Goal: Information Seeking & Learning: Find contact information

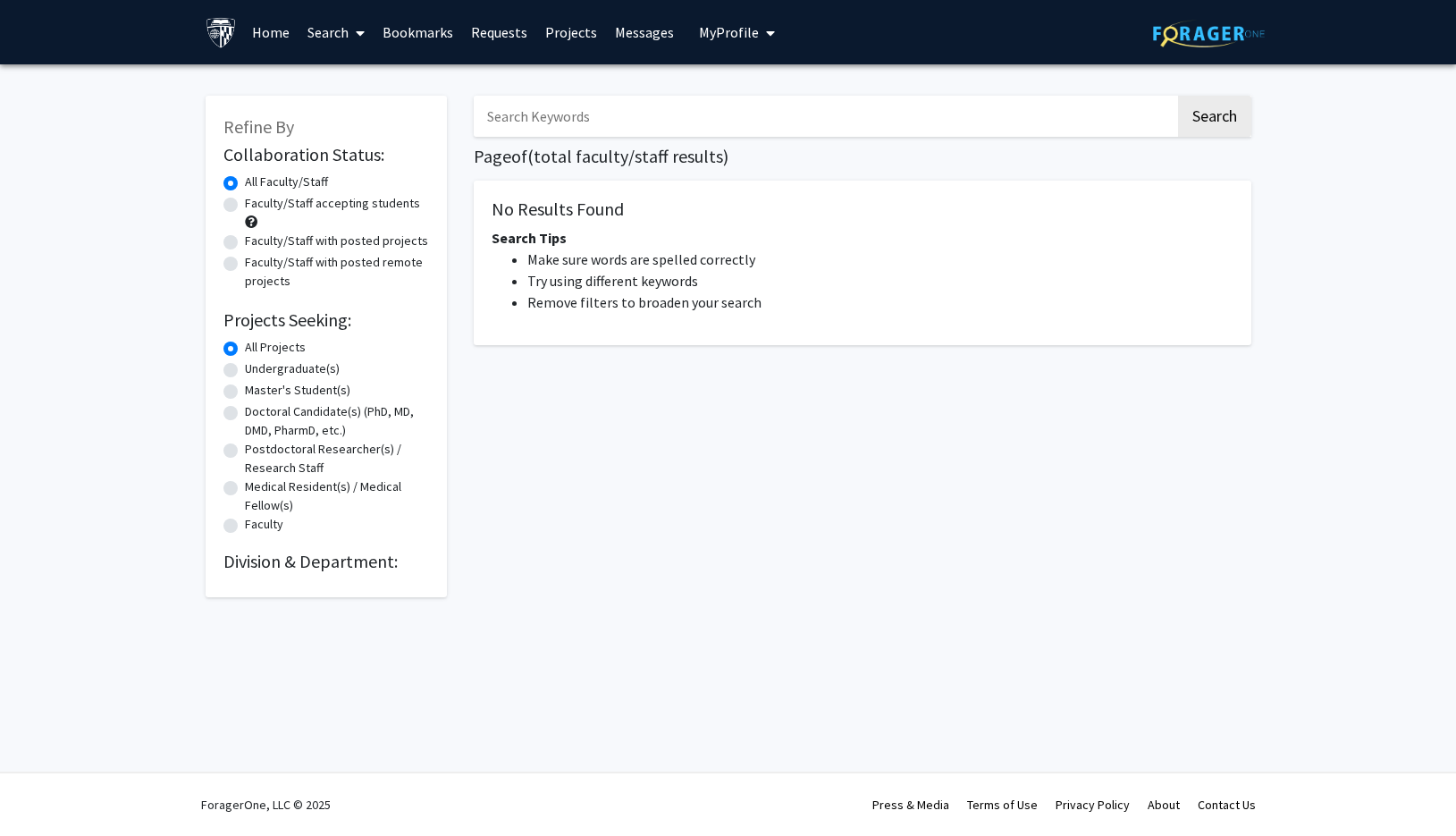
click at [354, 40] on span at bounding box center [356, 33] width 16 height 63
click at [369, 81] on span "Faculty/Staff" at bounding box center [364, 82] width 131 height 36
click at [257, 30] on link "Home" at bounding box center [270, 32] width 55 height 63
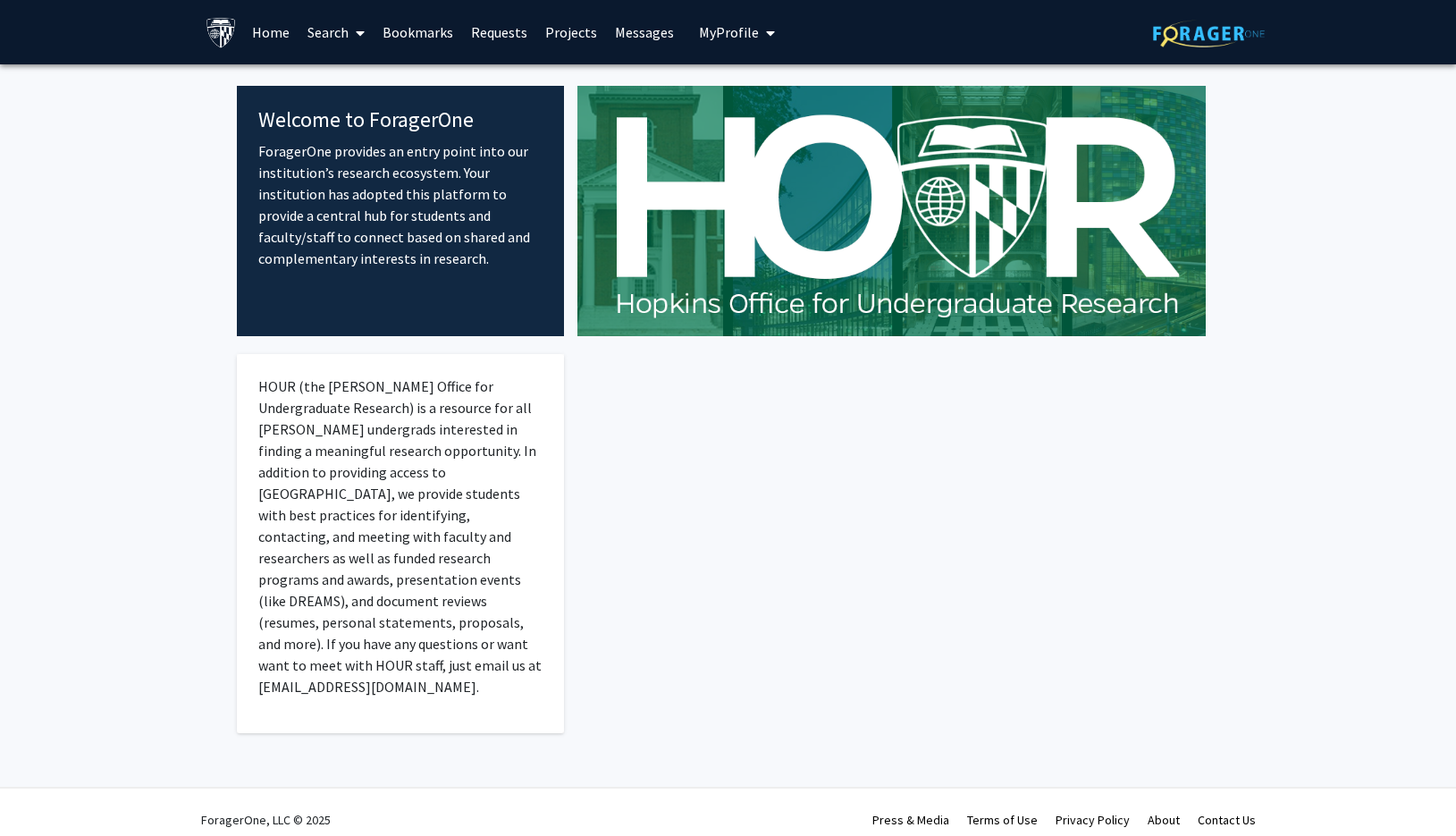
click at [257, 30] on link "Home" at bounding box center [270, 32] width 55 height 63
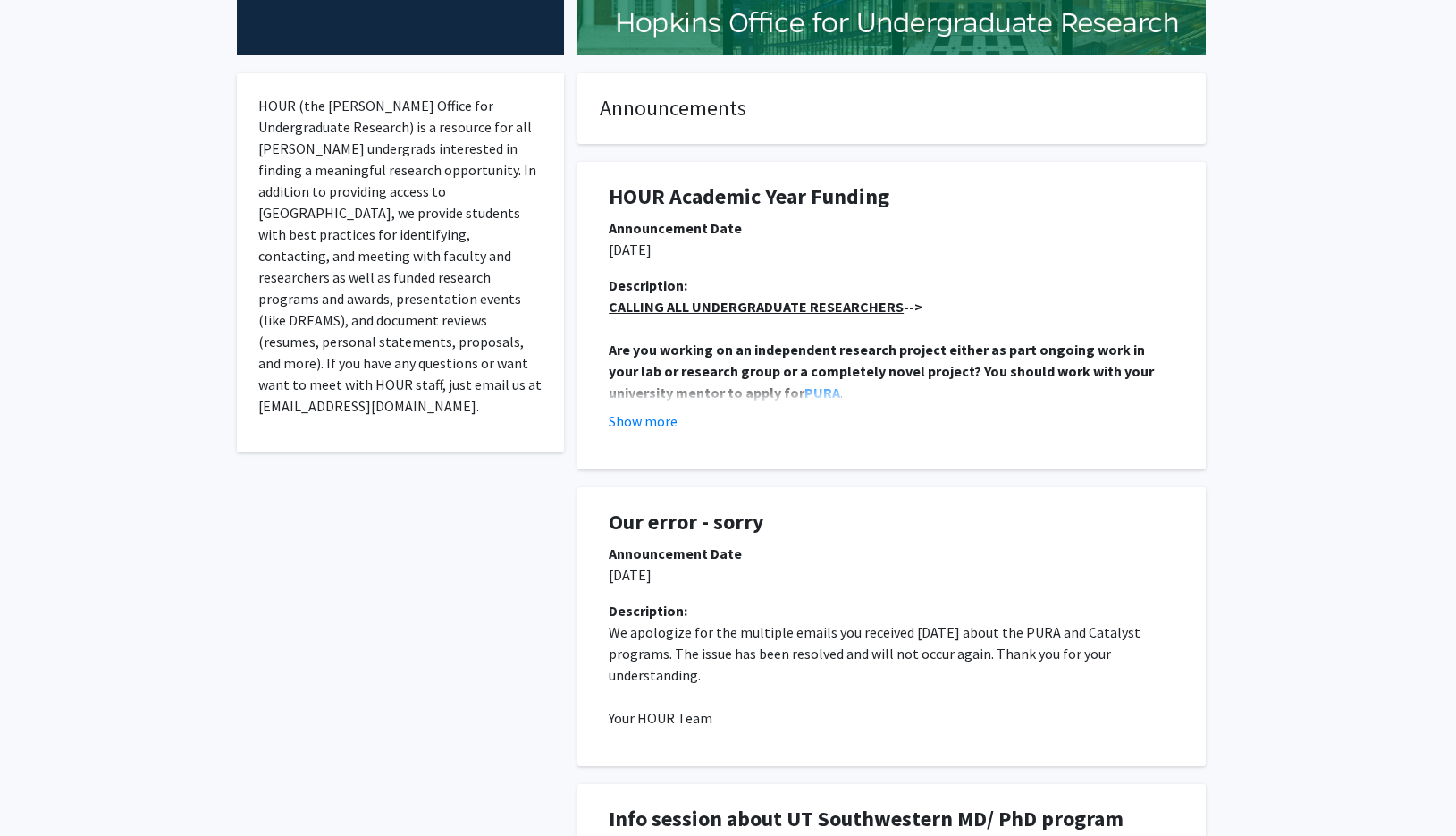
scroll to position [312, 0]
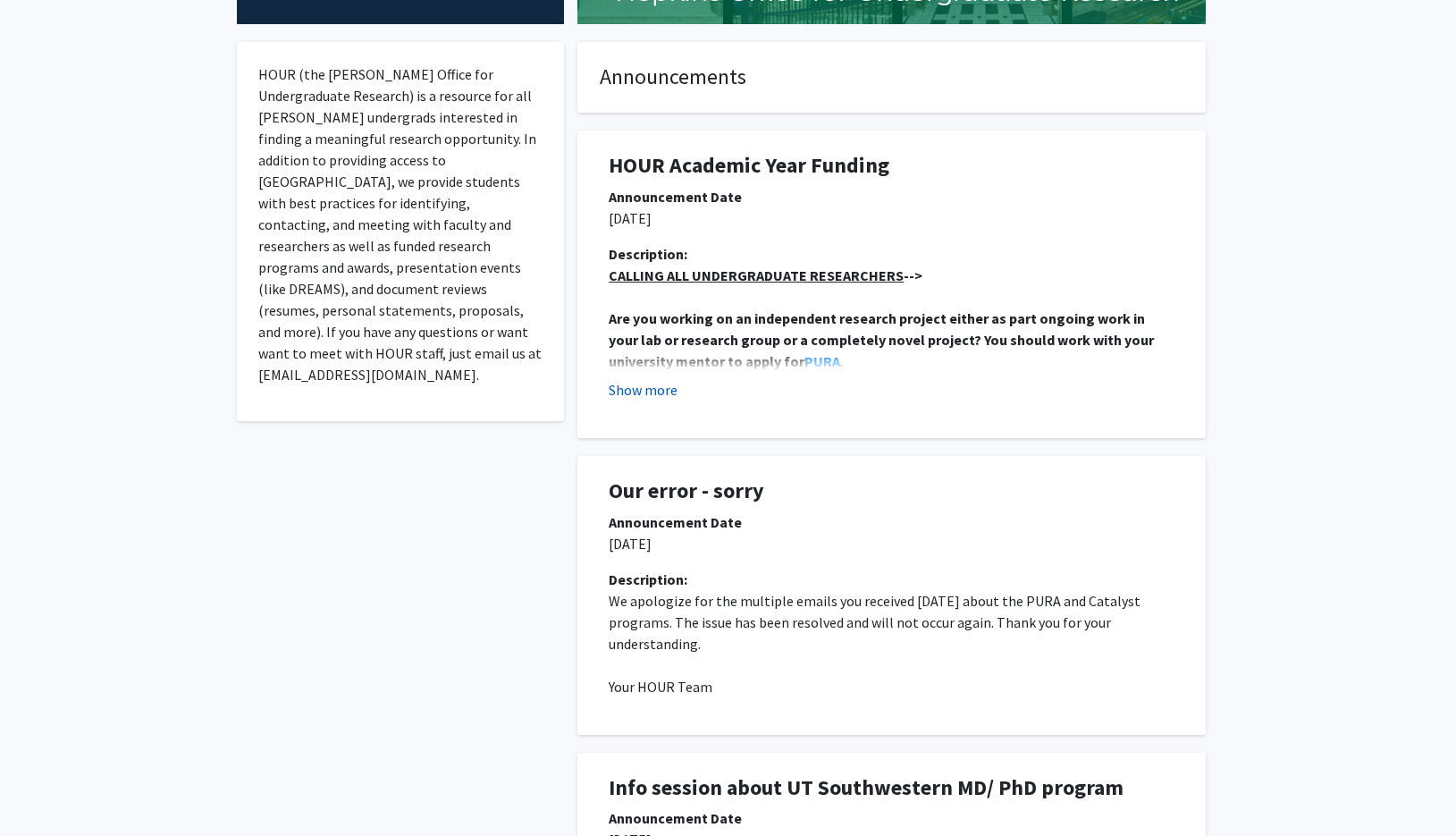
click at [641, 388] on button "Show more" at bounding box center [643, 389] width 69 height 21
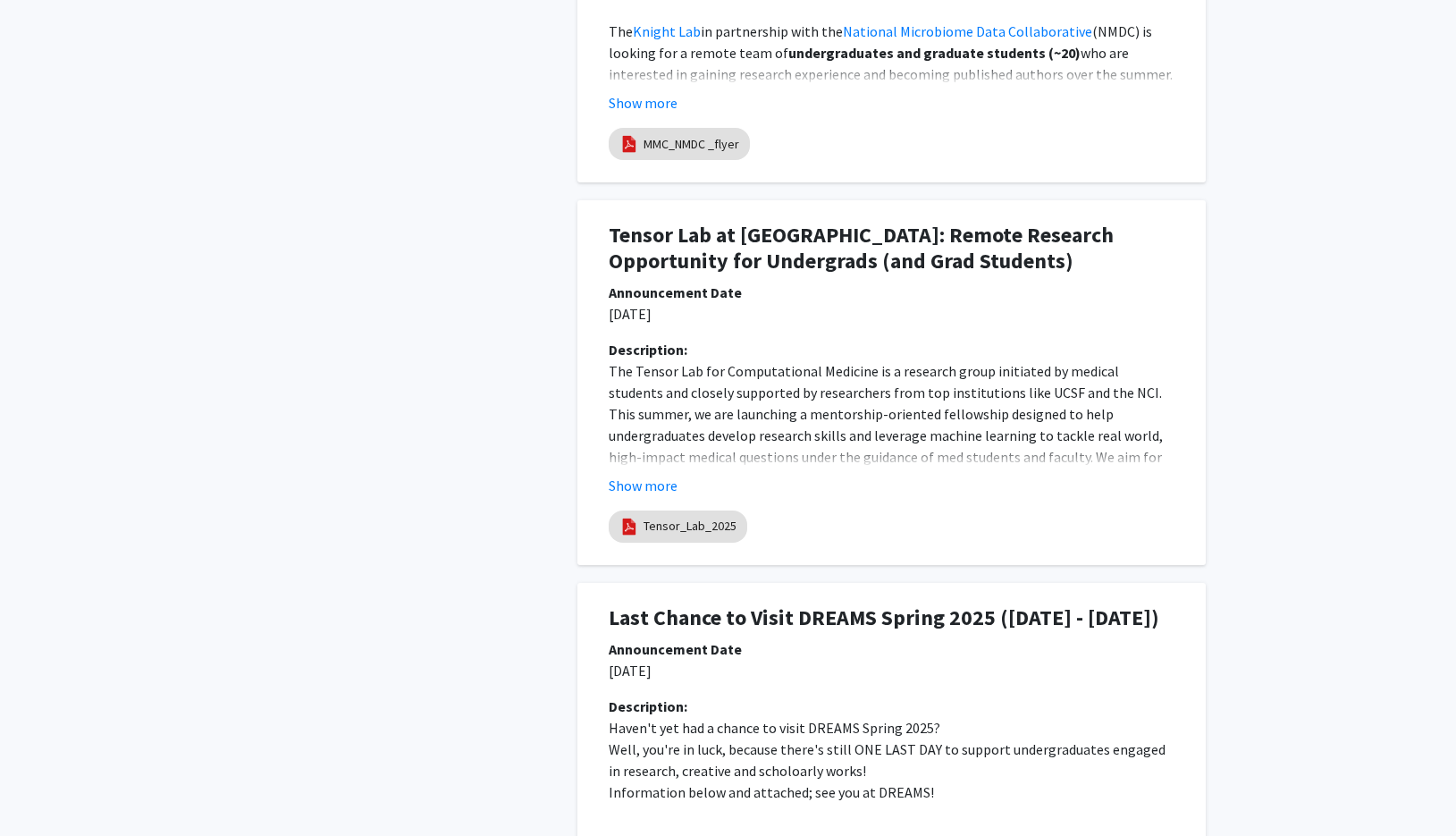
scroll to position [2217, 0]
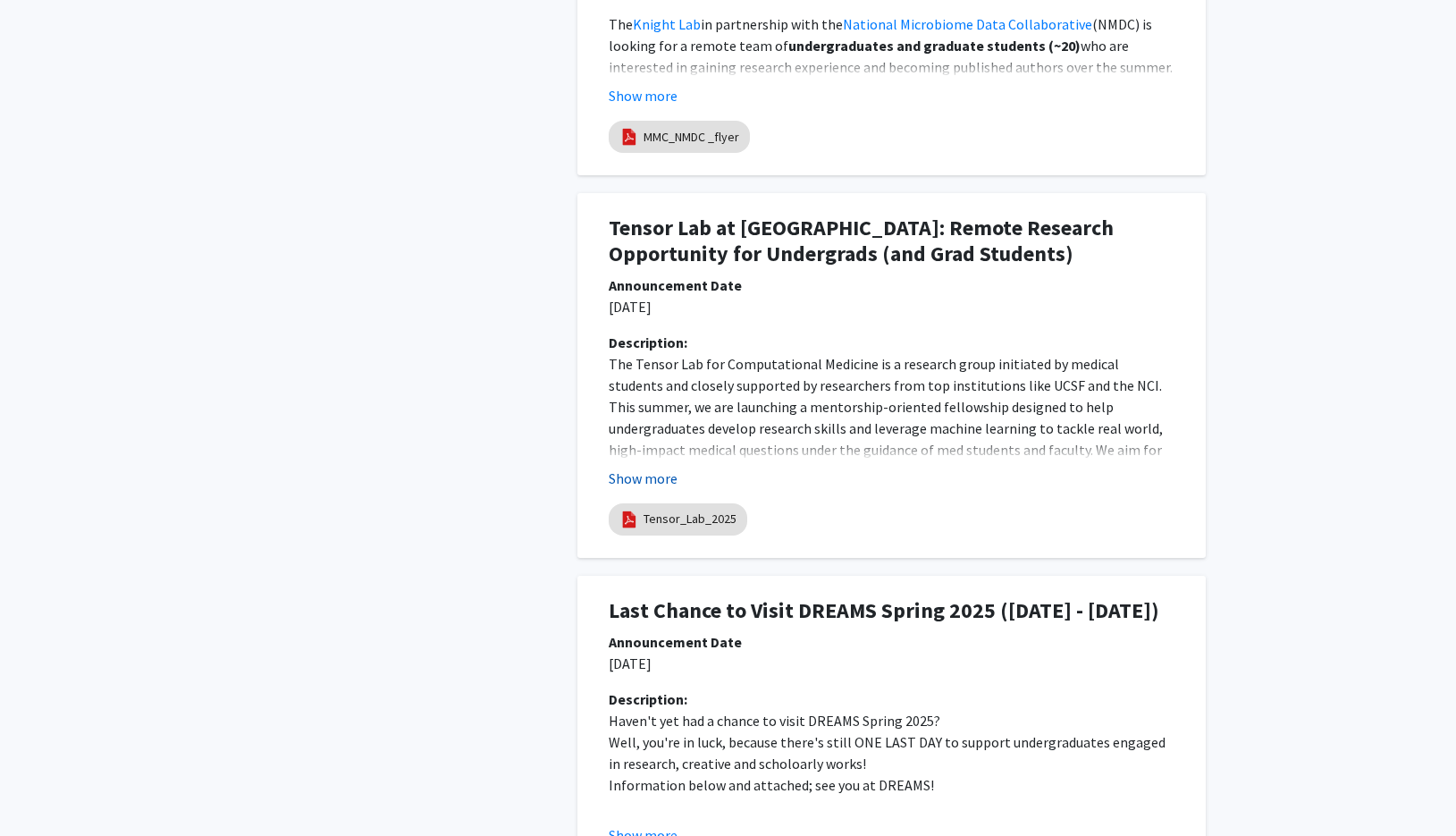
click at [655, 472] on button "Show more" at bounding box center [643, 478] width 69 height 21
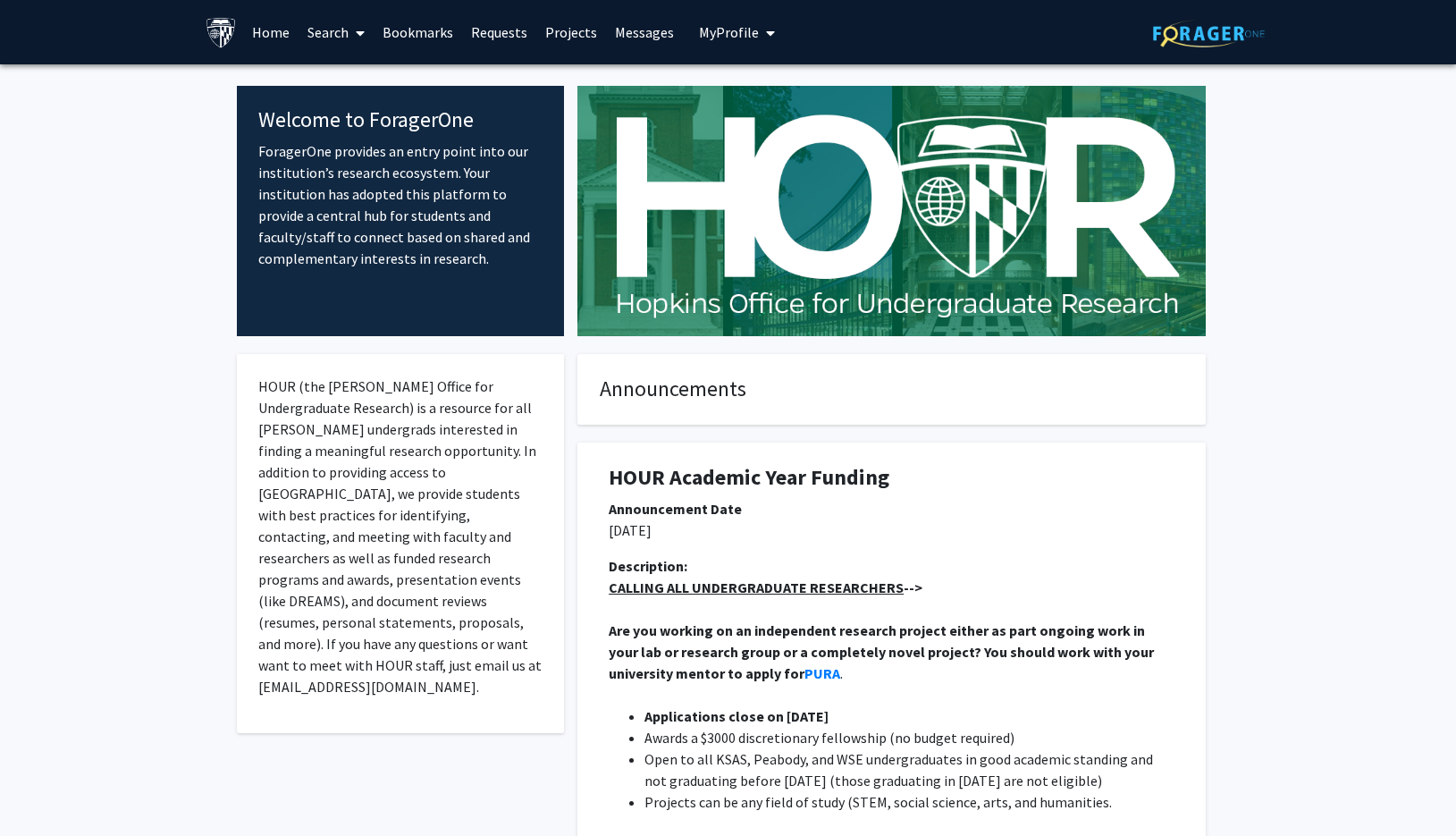
scroll to position [0, 0]
click at [341, 32] on link "Search" at bounding box center [336, 32] width 75 height 63
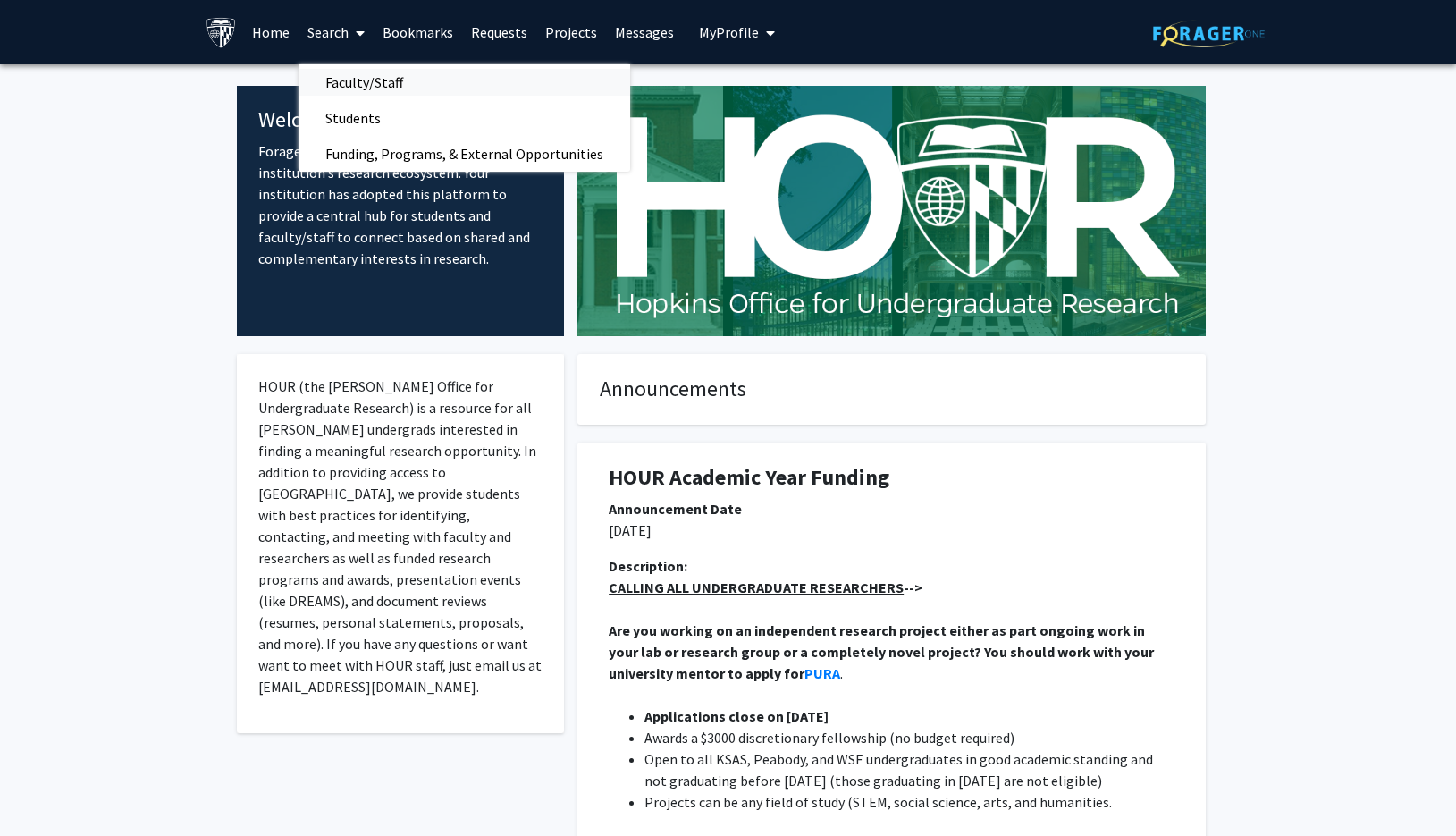
click at [343, 84] on span "Faculty/Staff" at bounding box center [364, 82] width 131 height 36
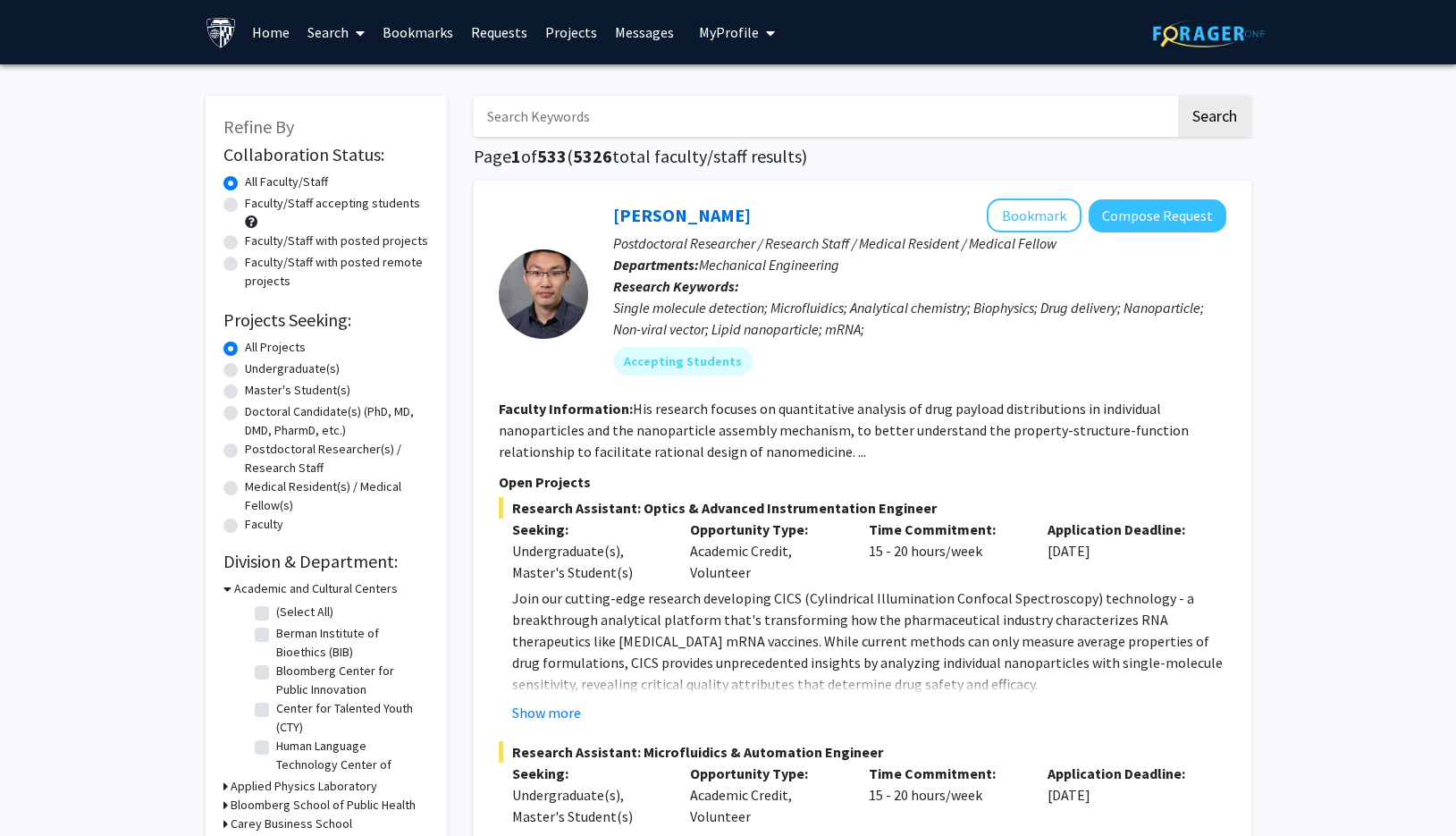
click at [292, 377] on label "Undergraduate(s)" at bounding box center [292, 368] width 95 height 18
click at [257, 371] on input "Undergraduate(s)" at bounding box center [250, 364] width 12 height 12
radio input "true"
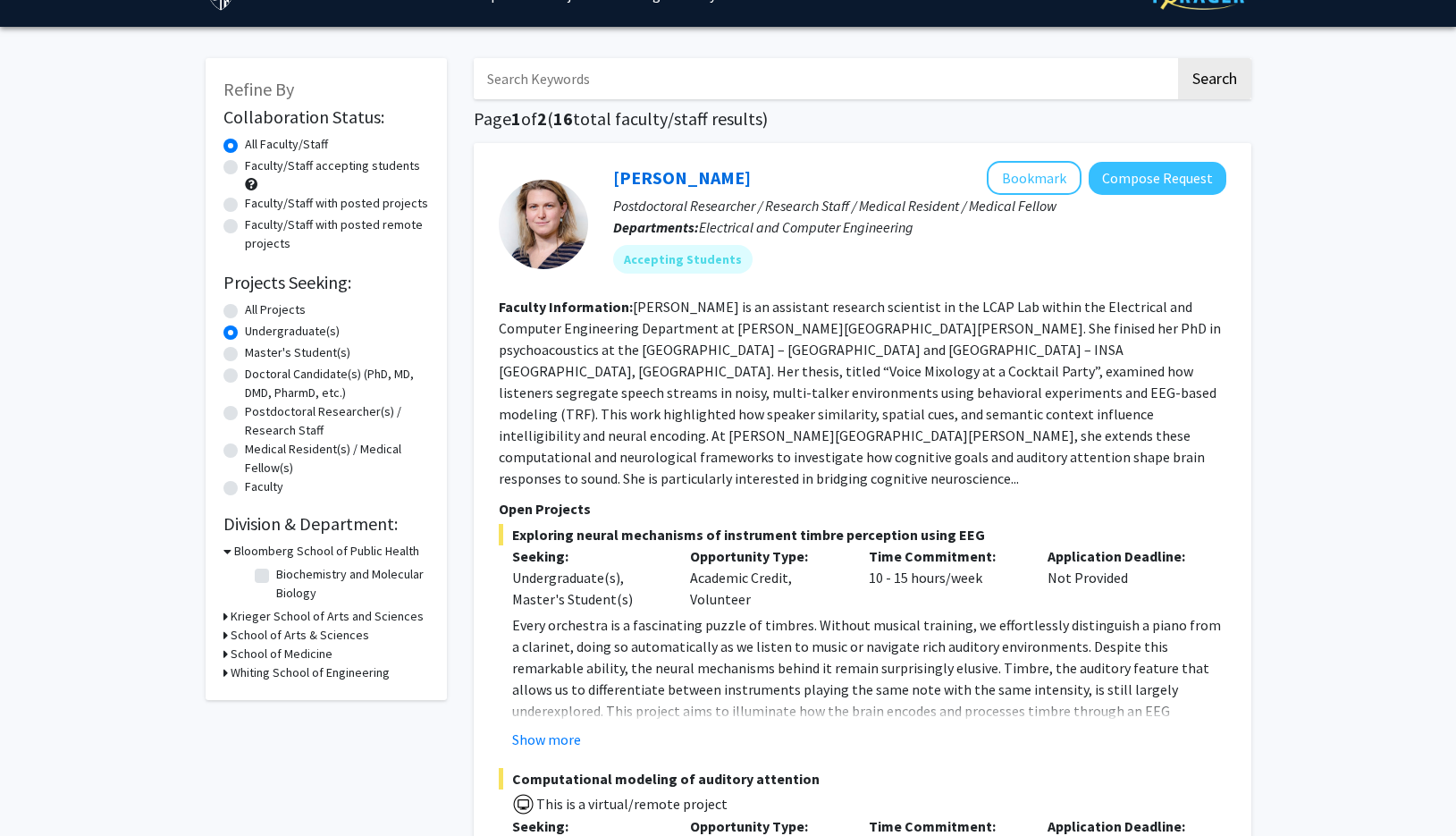
scroll to position [48, 0]
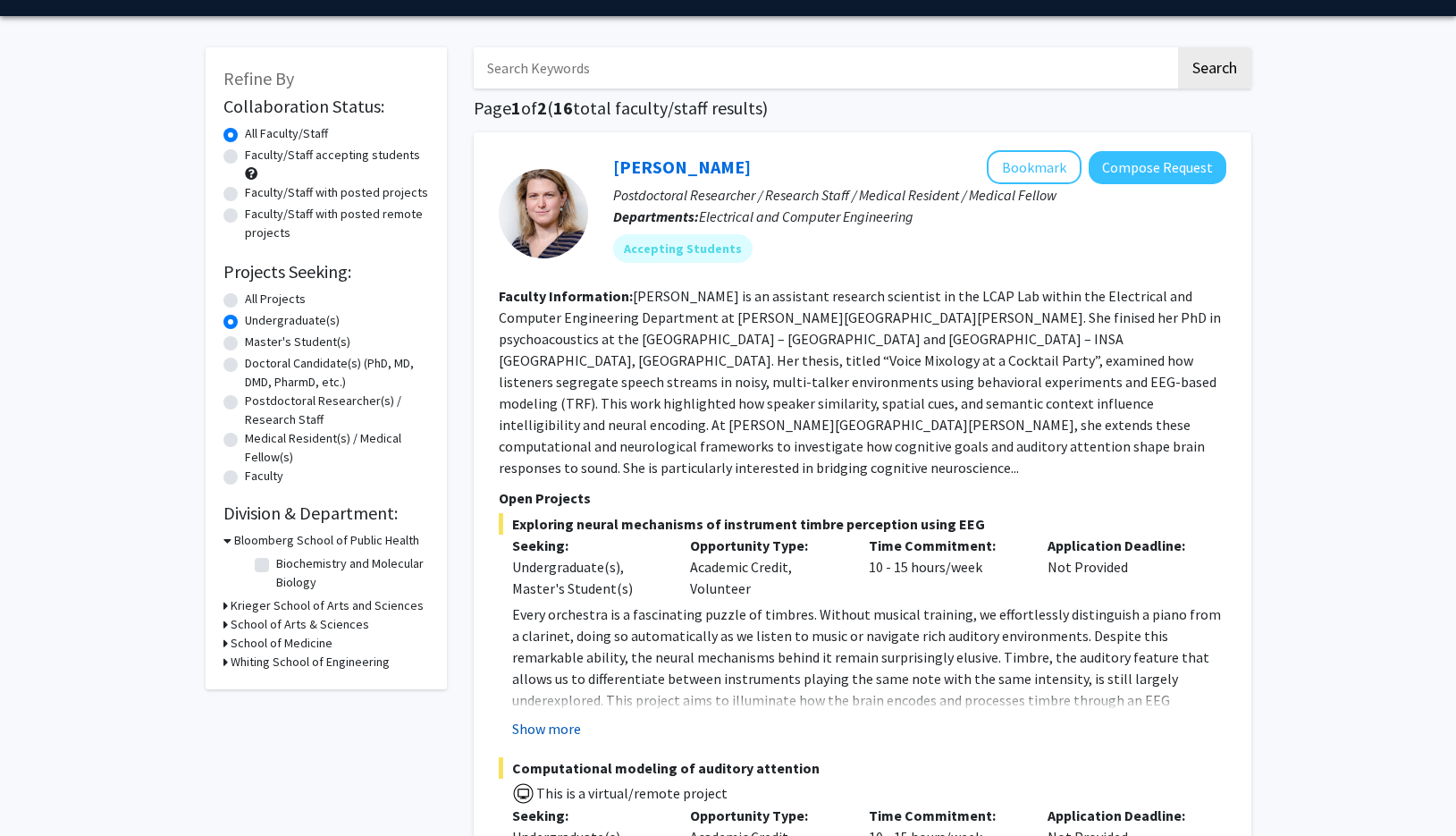
click at [530, 718] on button "Show more" at bounding box center [546, 728] width 69 height 21
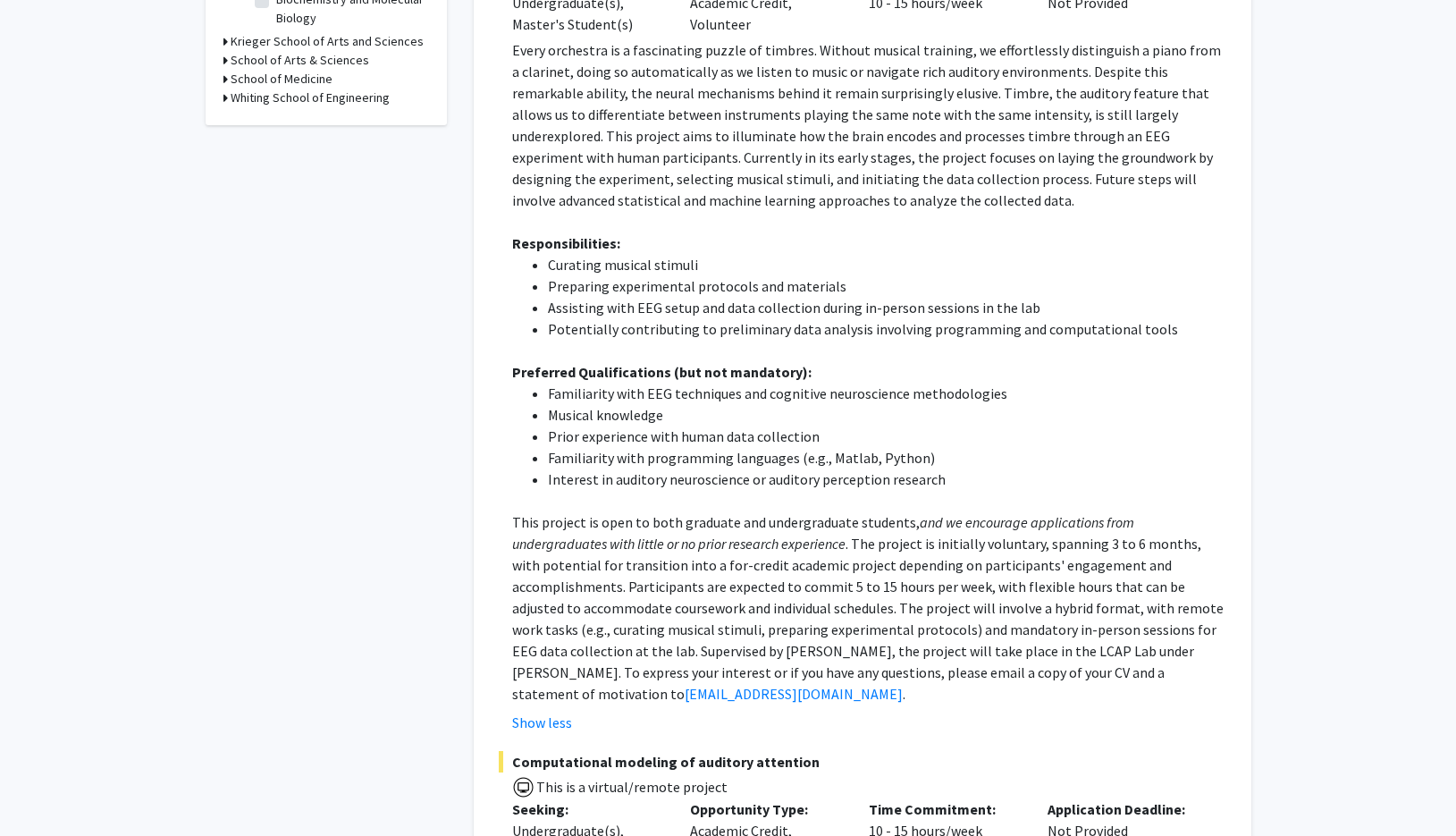
scroll to position [608, 0]
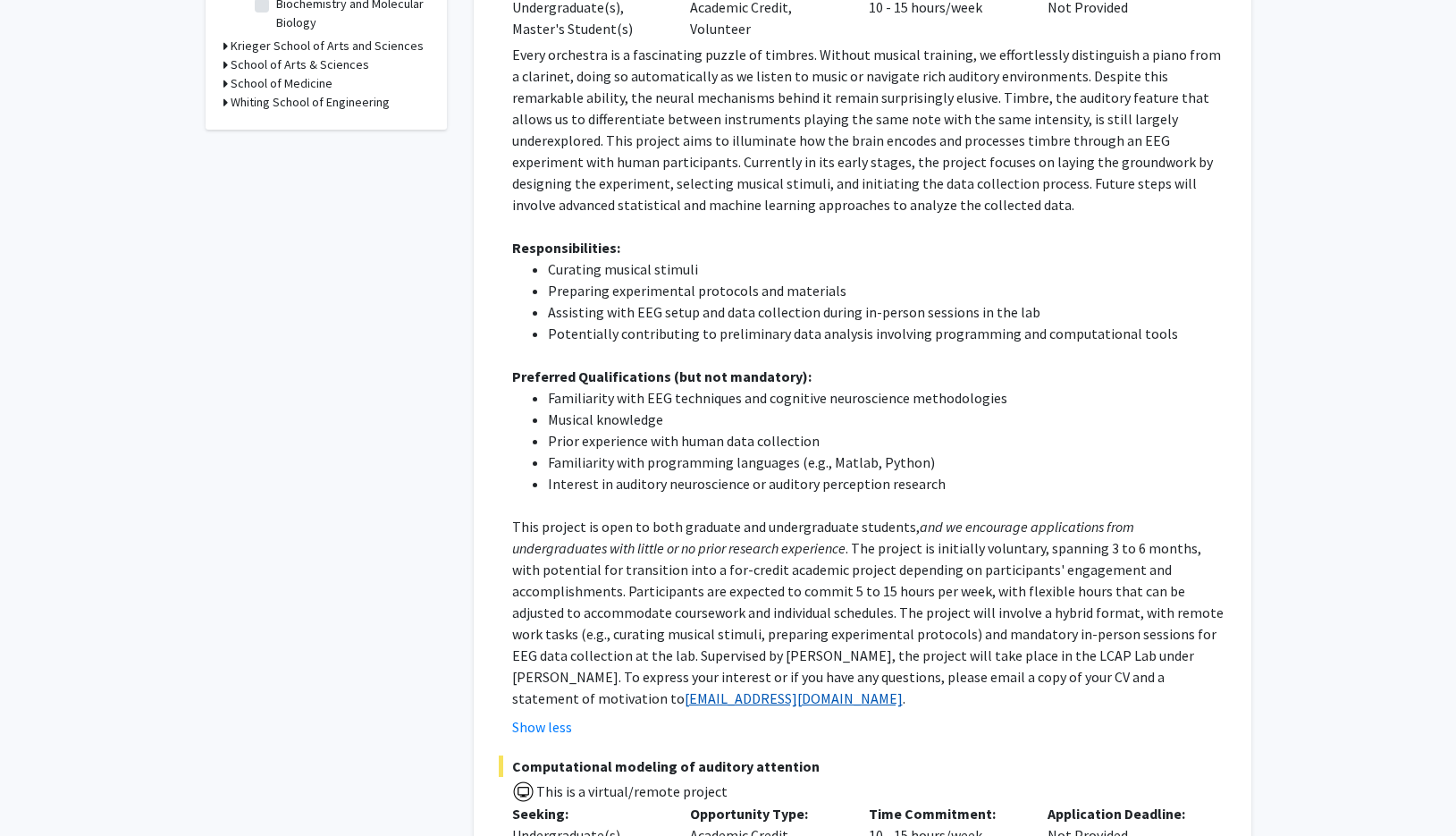
drag, startPoint x: 1223, startPoint y: 639, endPoint x: 1116, endPoint y: 637, distance: 107.0
click at [1116, 637] on p "This project is open to both graduate and undergraduate students, and we encour…" at bounding box center [869, 612] width 714 height 193
click at [1239, 633] on div "[PERSON_NAME] Bookmark Compose Request Postdoctoral Researcher / Research Staff…" at bounding box center [862, 299] width 778 height 1452
drag, startPoint x: 1222, startPoint y: 639, endPoint x: 1185, endPoint y: 641, distance: 37.1
click at [1185, 641] on p "This project is open to both graduate and undergraduate students, and we encour…" at bounding box center [869, 612] width 714 height 193
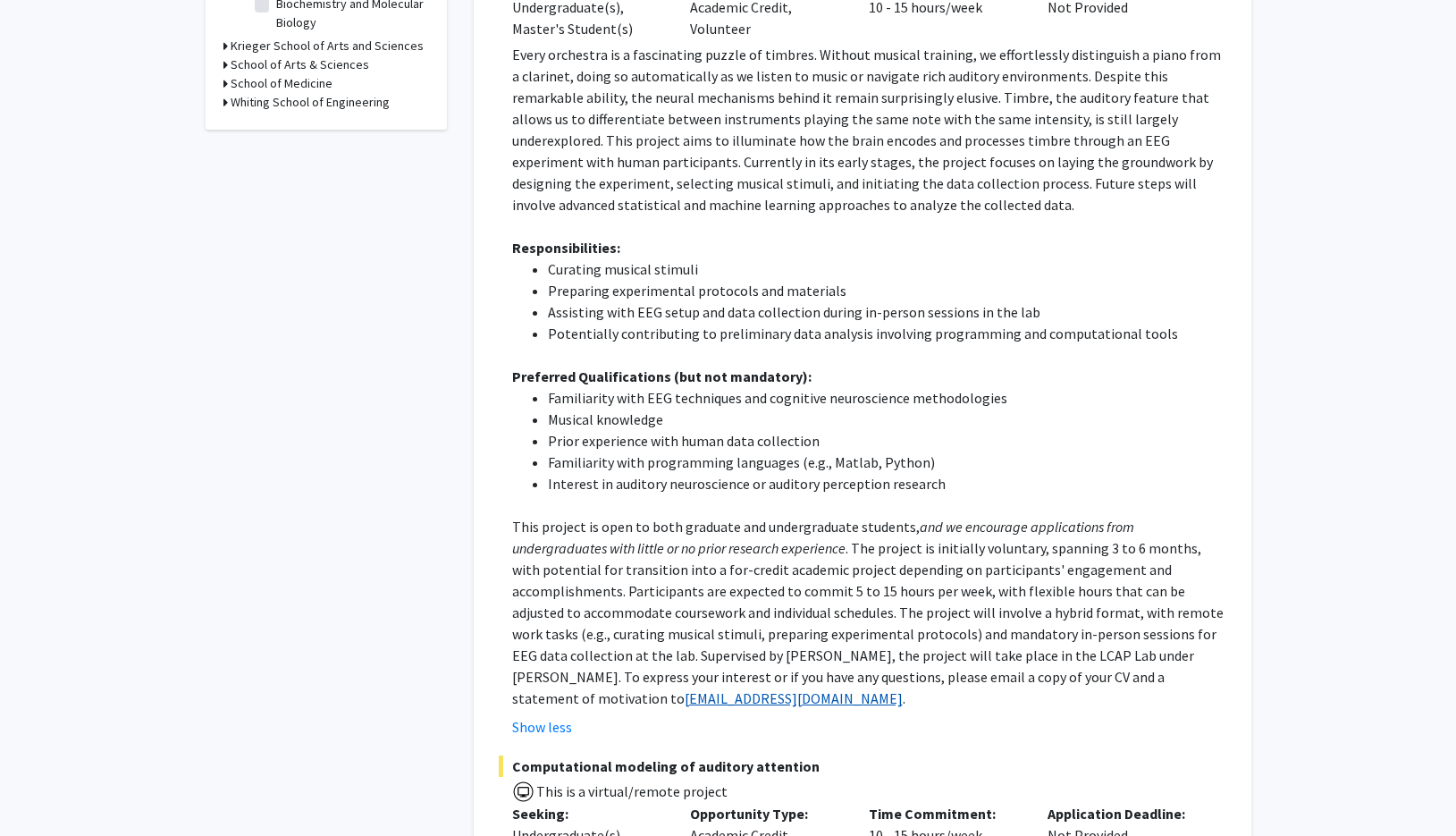
drag, startPoint x: 1126, startPoint y: 656, endPoint x: 1117, endPoint y: 642, distance: 16.6
click at [1122, 716] on div "Show less" at bounding box center [869, 726] width 714 height 21
drag, startPoint x: 1110, startPoint y: 637, endPoint x: 1214, endPoint y: 642, distance: 104.1
click at [1214, 642] on p "This project is open to both graduate and undergraduate students, and we encour…" at bounding box center [869, 612] width 714 height 193
copy p "[EMAIL_ADDRESS][DOMAIN_NAME]"
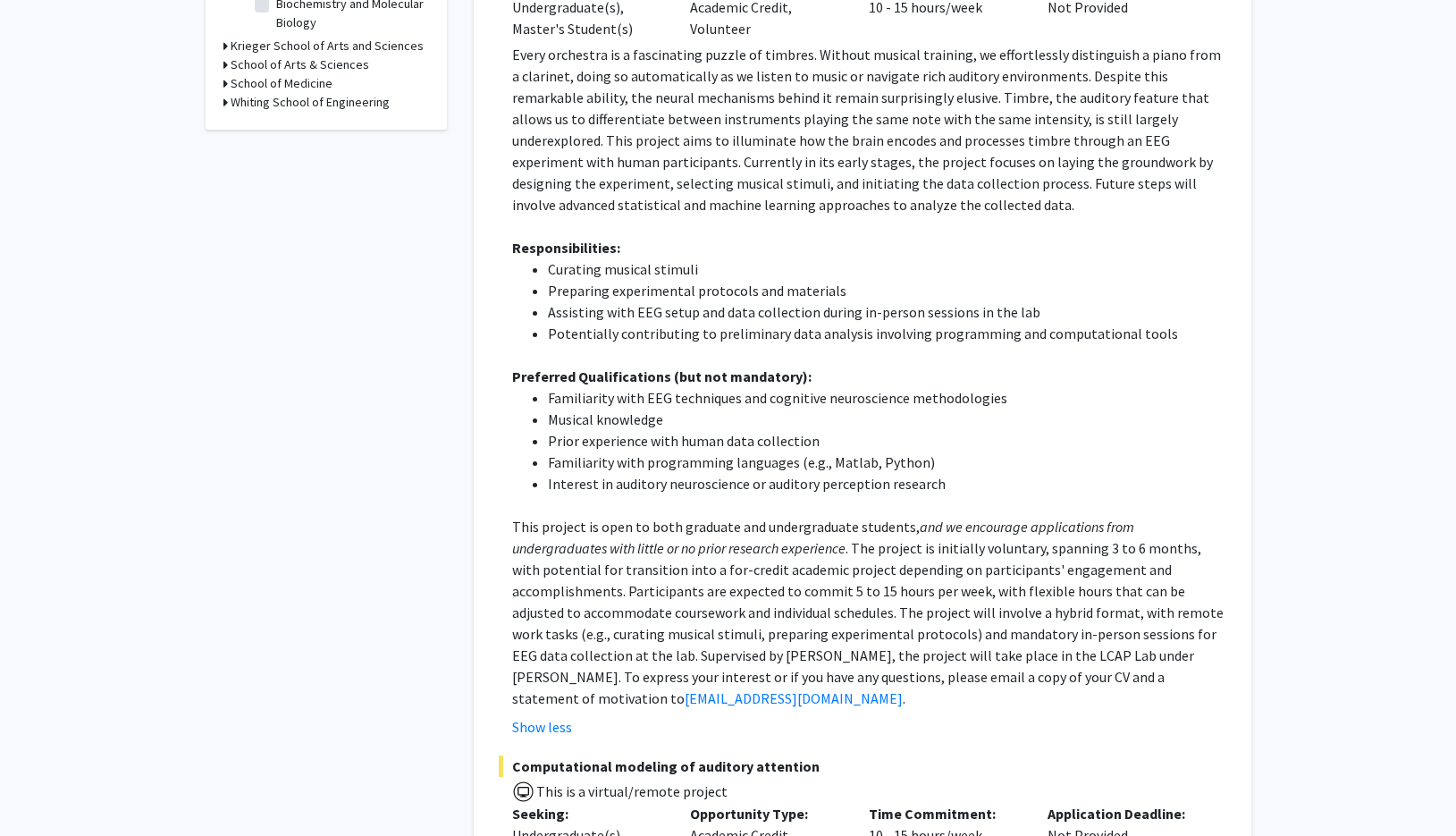
scroll to position [510, 0]
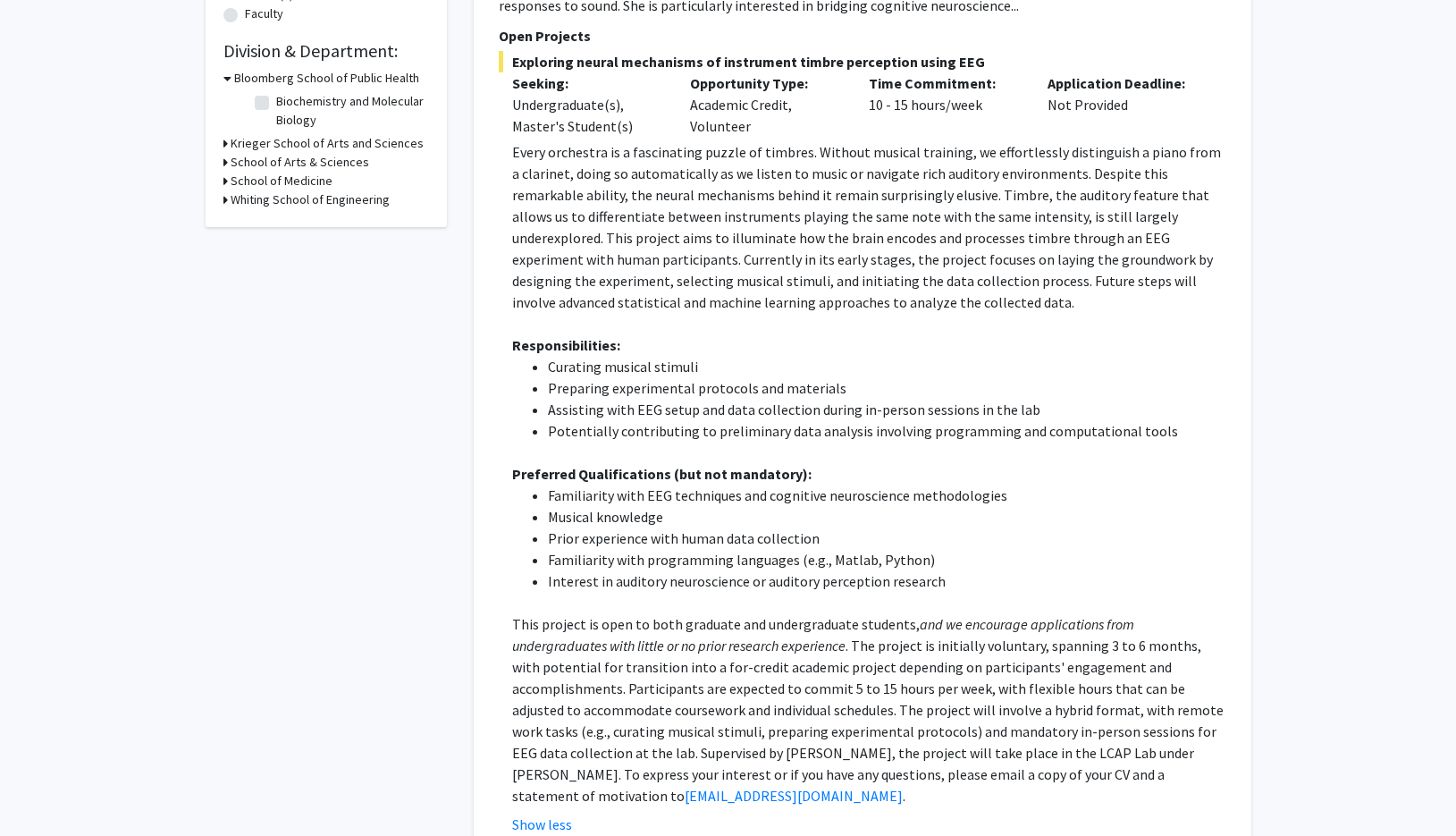
click at [826, 613] on p "This project is open to both graduate and undergraduate students, and we encour…" at bounding box center [869, 709] width 714 height 193
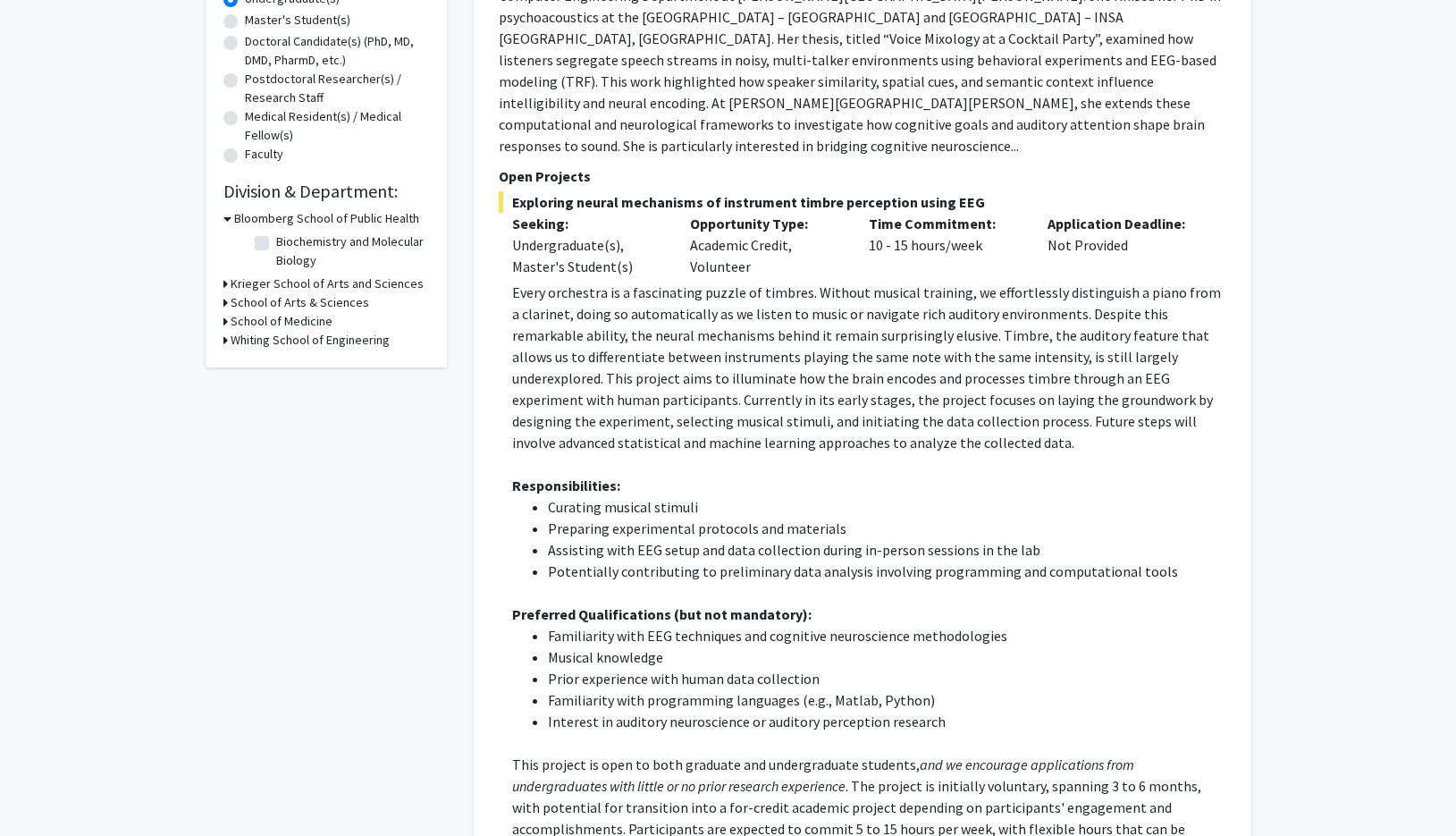
scroll to position [369, 0]
drag, startPoint x: 901, startPoint y: 161, endPoint x: 576, endPoint y: 161, distance: 325.0
click at [576, 192] on span "Exploring neural mechanisms of instrument timbre perception using EEG" at bounding box center [862, 202] width 727 height 21
copy span "neural mechanisms of instrument timbre perception"
click at [915, 282] on p "Every orchestra is a fascinating puzzle of timbres. Without musical training, w…" at bounding box center [869, 368] width 714 height 172
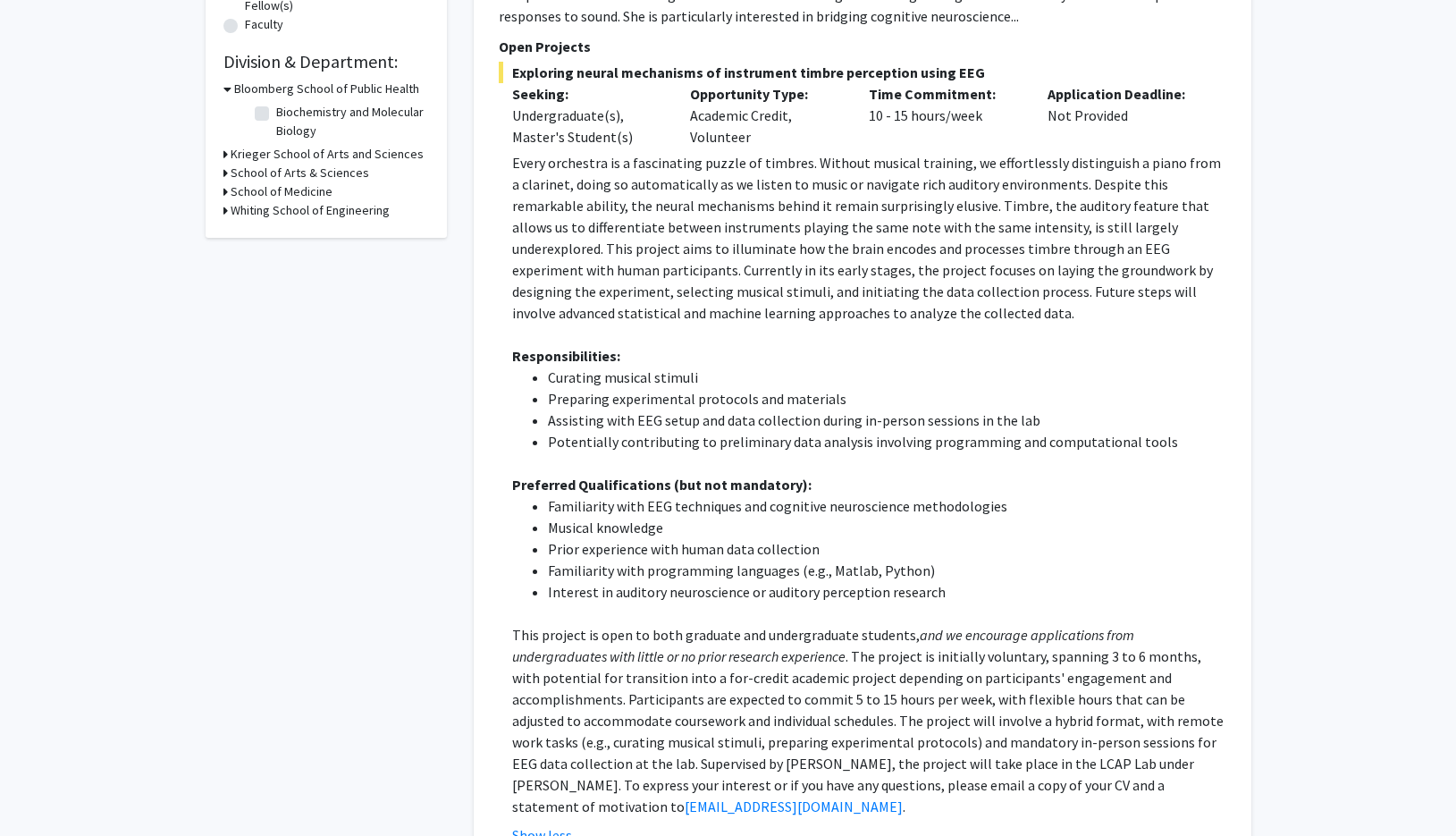
scroll to position [501, 0]
drag, startPoint x: 646, startPoint y: 722, endPoint x: 512, endPoint y: 722, distance: 134.0
click at [512, 722] on p "This project is open to both graduate and undergraduate students, and we encour…" at bounding box center [869, 718] width 714 height 193
copy p "[PERSON_NAME]"
click at [973, 709] on p "This project is open to both graduate and undergraduate students, and we encour…" at bounding box center [869, 718] width 714 height 193
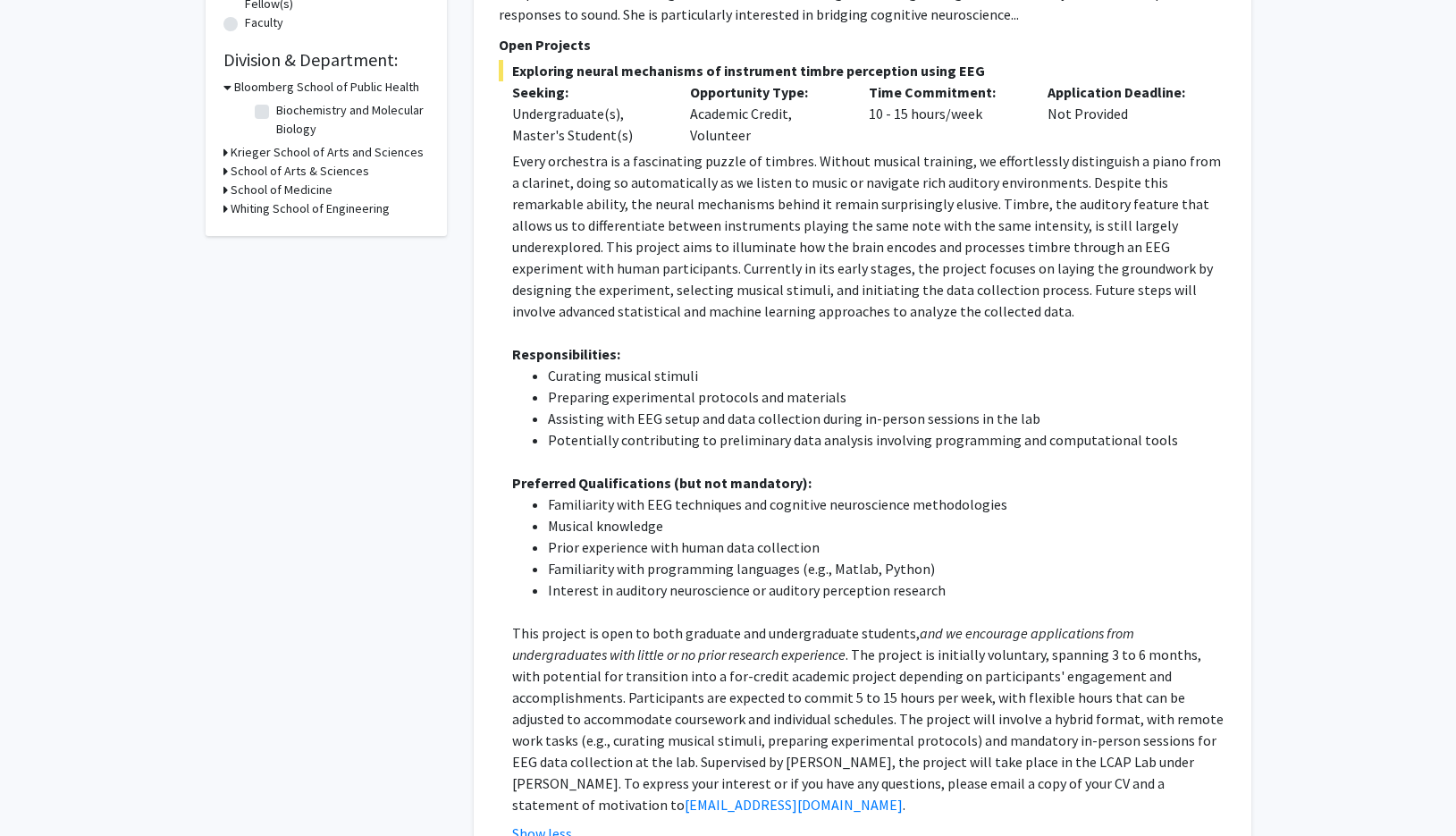
scroll to position [477, 0]
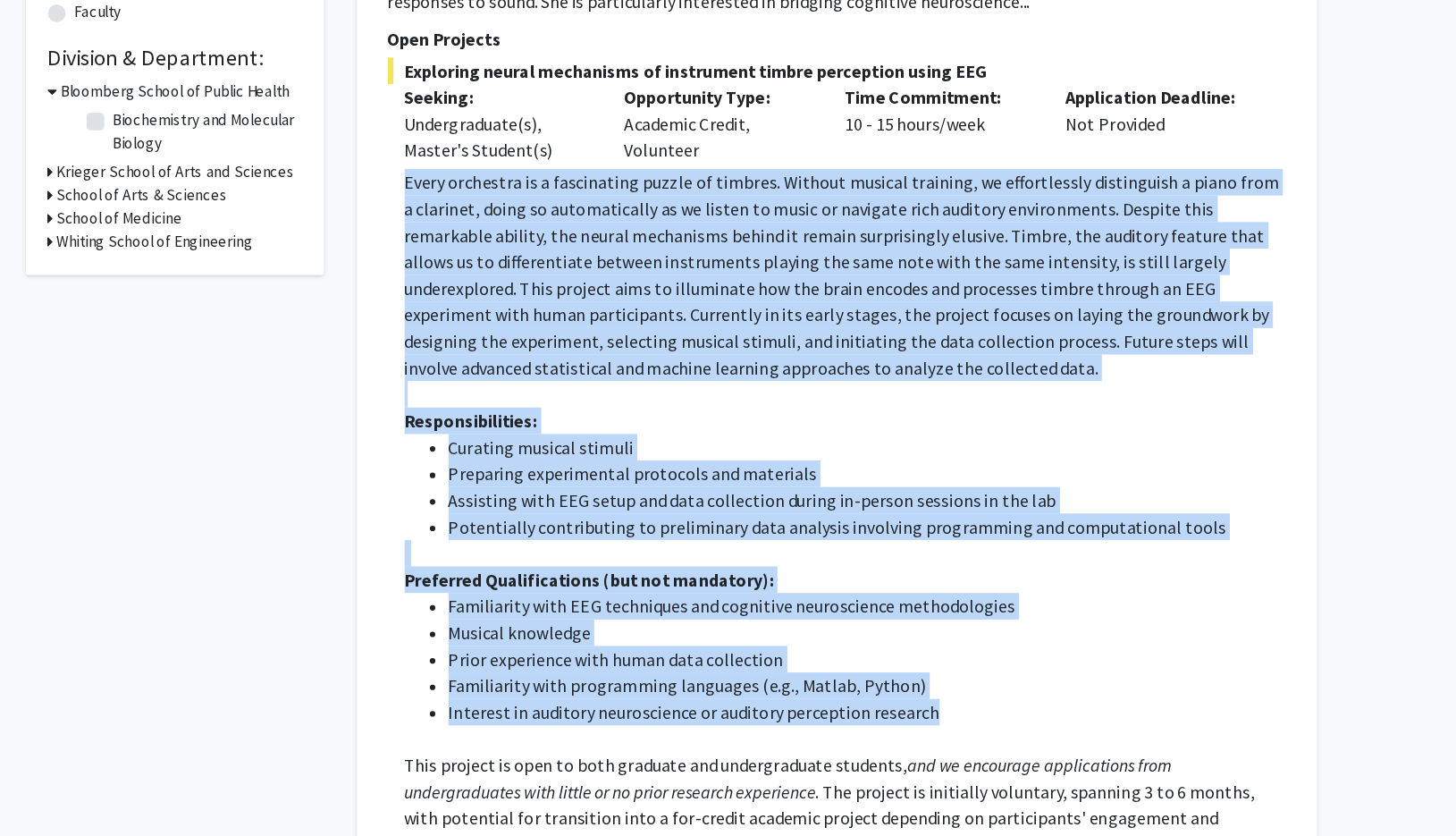
drag, startPoint x: 757, startPoint y: 538, endPoint x: 326, endPoint y: 105, distance: 610.9
click at [498, 174] on fg-read-more "Every orchestra is a fascinating puzzle of timbres. Without musical training, w…" at bounding box center [862, 521] width 727 height 694
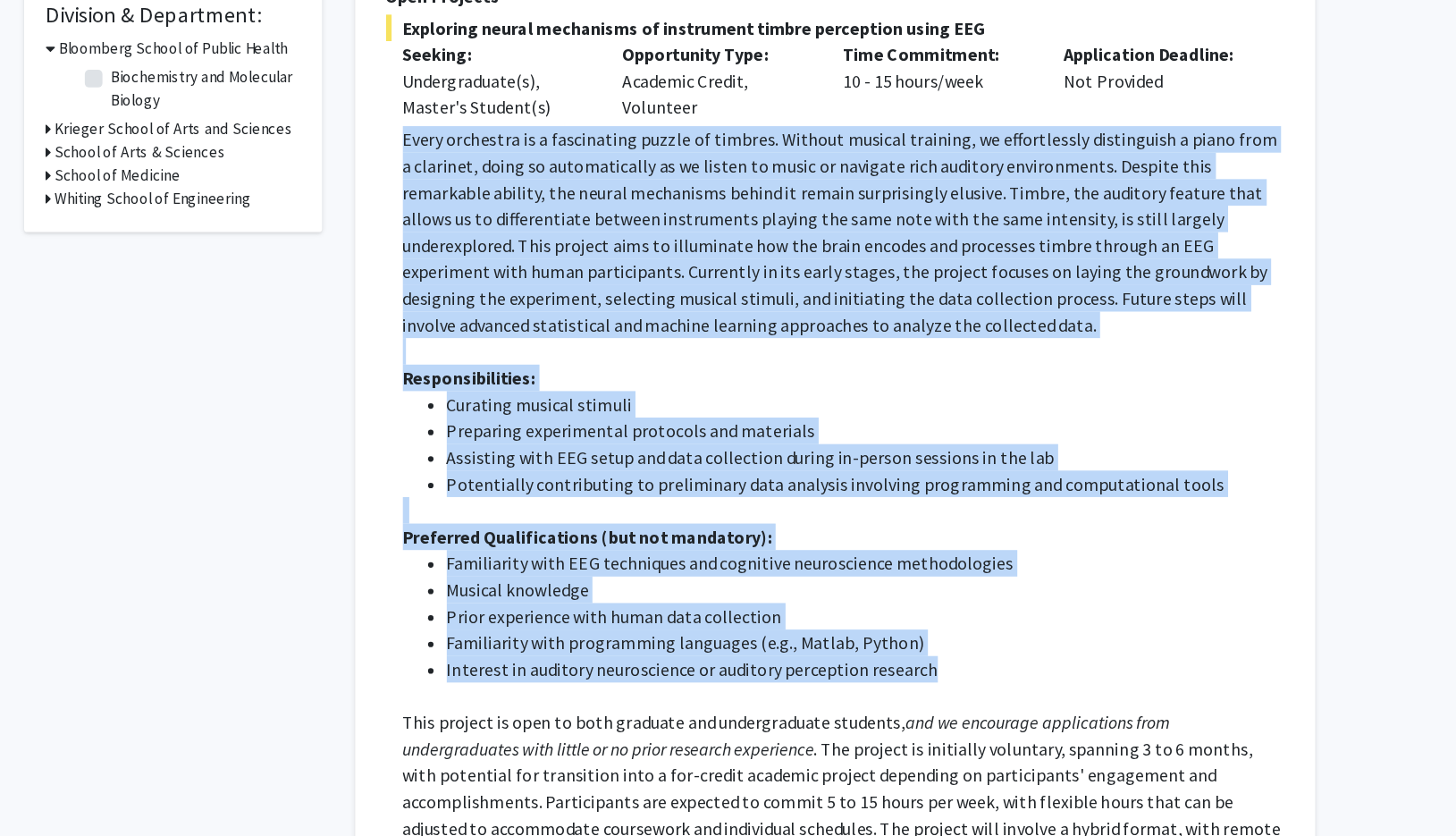
scroll to position [447, 0]
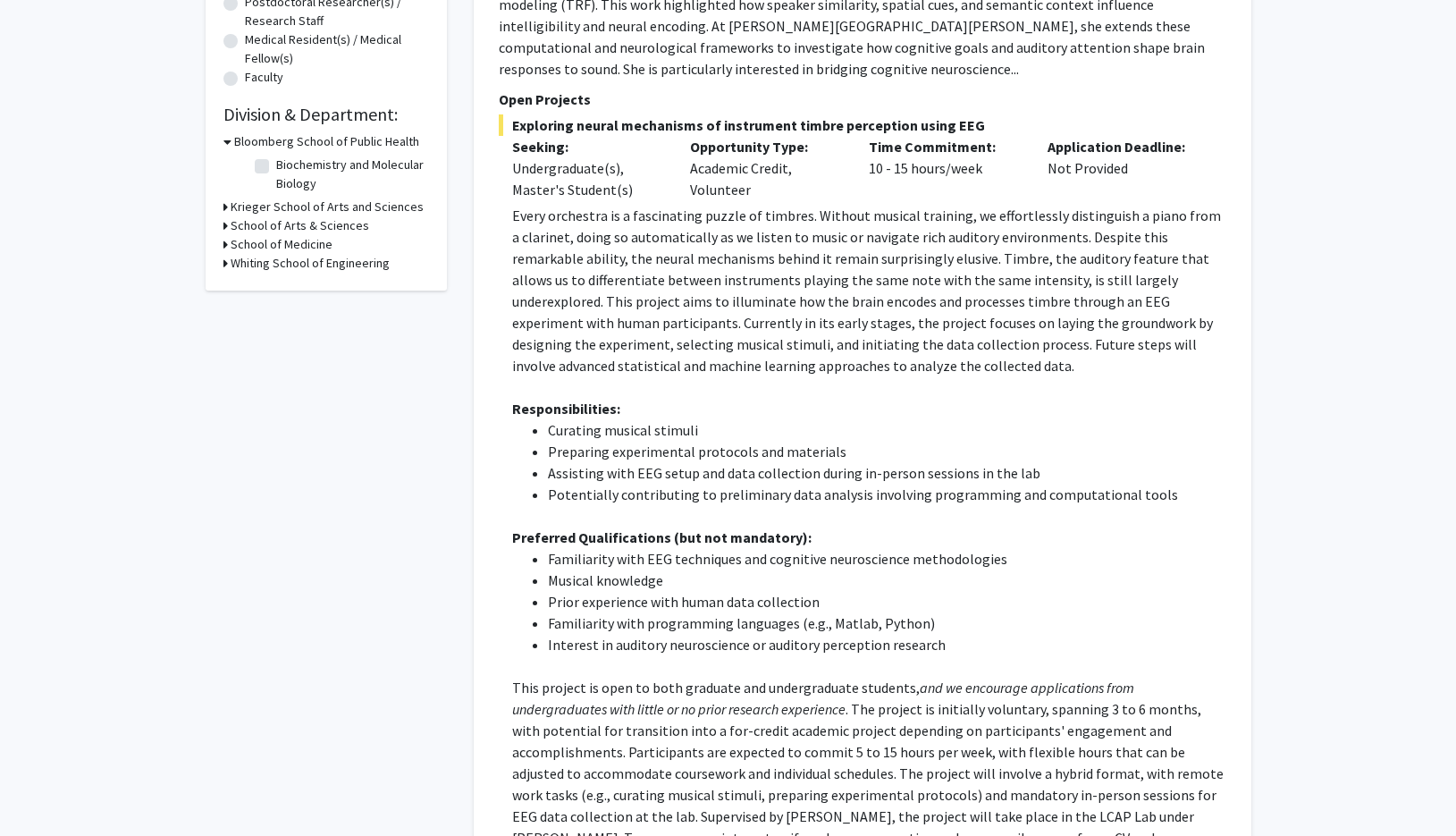
click at [540, 269] on p "Every orchestra is a fascinating puzzle of timbres. Without musical training, w…" at bounding box center [869, 291] width 714 height 172
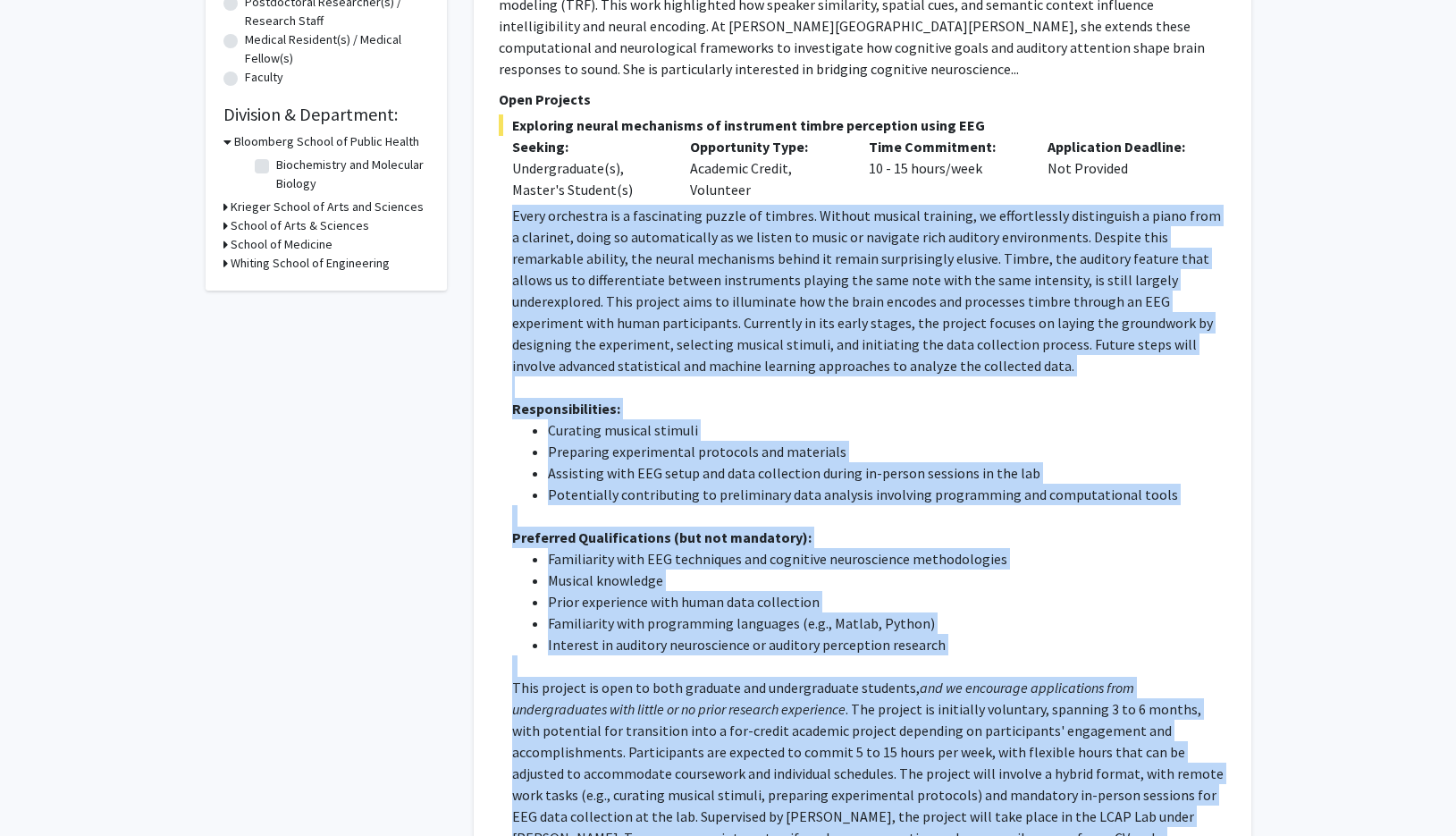
drag, startPoint x: 513, startPoint y: 173, endPoint x: 1233, endPoint y: 794, distance: 950.8
click at [1233, 794] on div "[PERSON_NAME] Bookmark Compose Request Postdoctoral Researcher / Research Staff…" at bounding box center [862, 460] width 778 height 1452
copy div "Every orchestra is a fascinating puzzle of timbres. Without musical training, w…"
click at [647, 462] on li "Assisting with EEG setup and data collection during in-person sessions in the l…" at bounding box center [887, 472] width 678 height 21
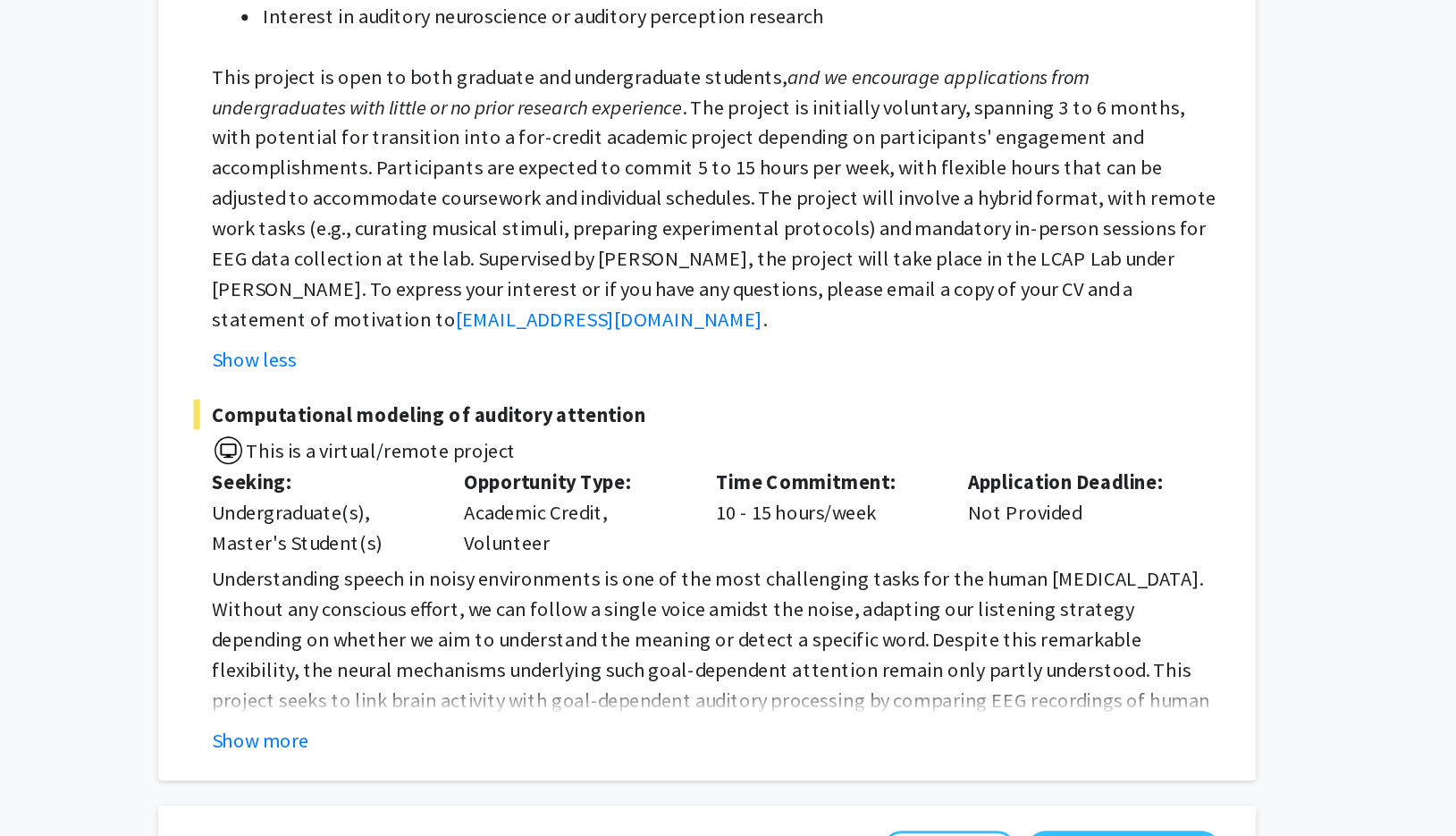
scroll to position [841, 0]
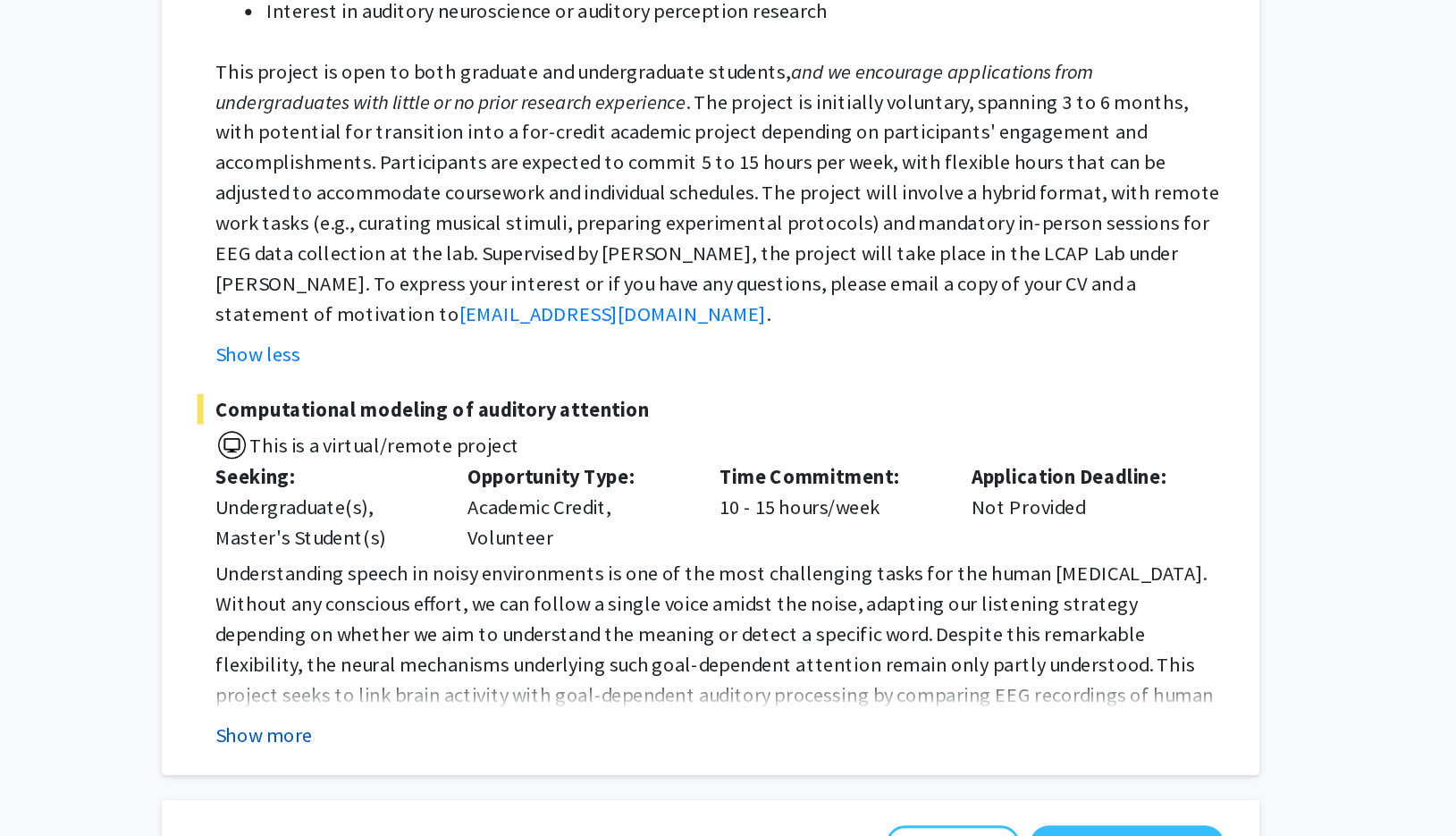
click at [512, 754] on button "Show more" at bounding box center [546, 764] width 69 height 21
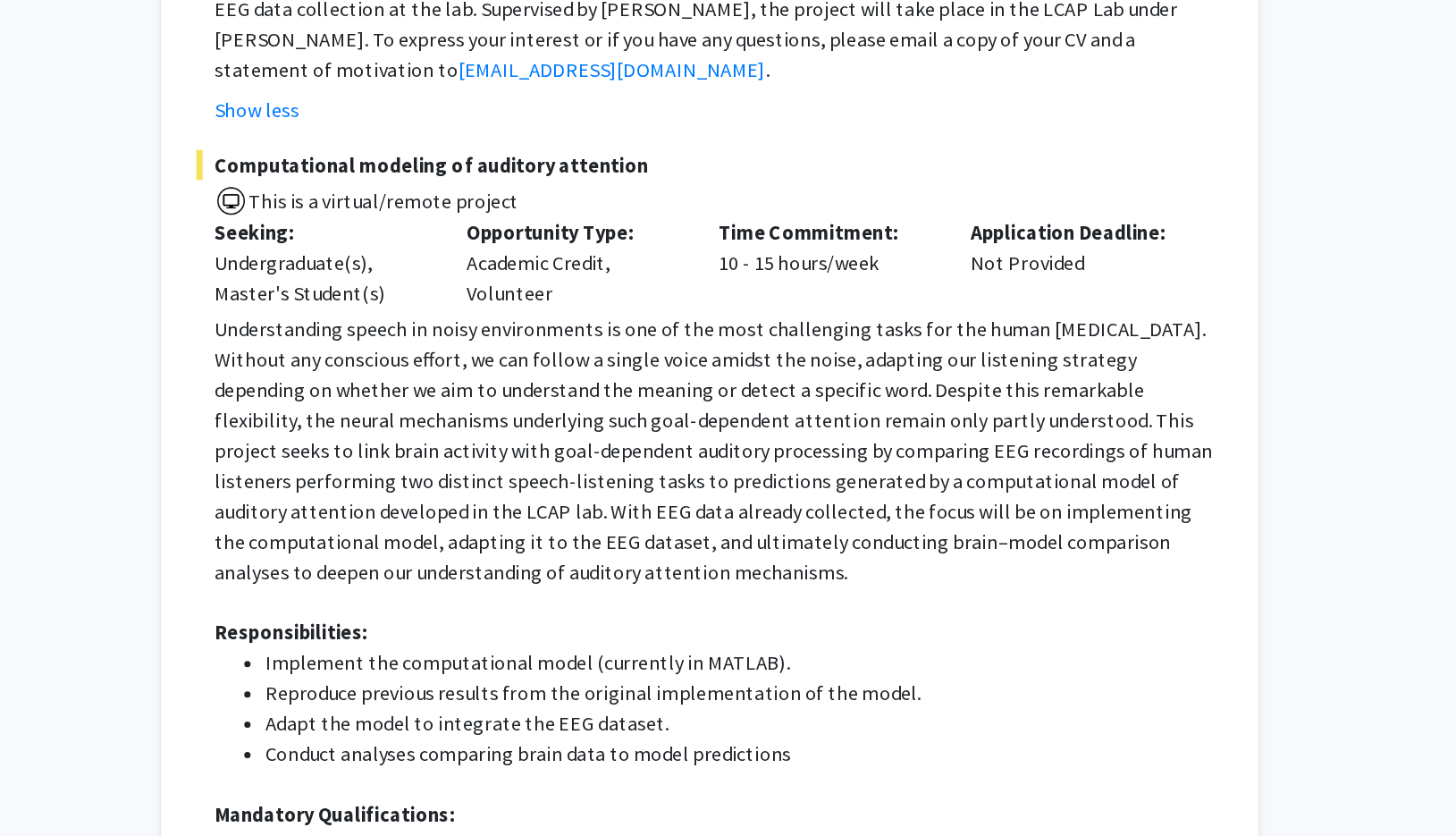
scroll to position [1035, 0]
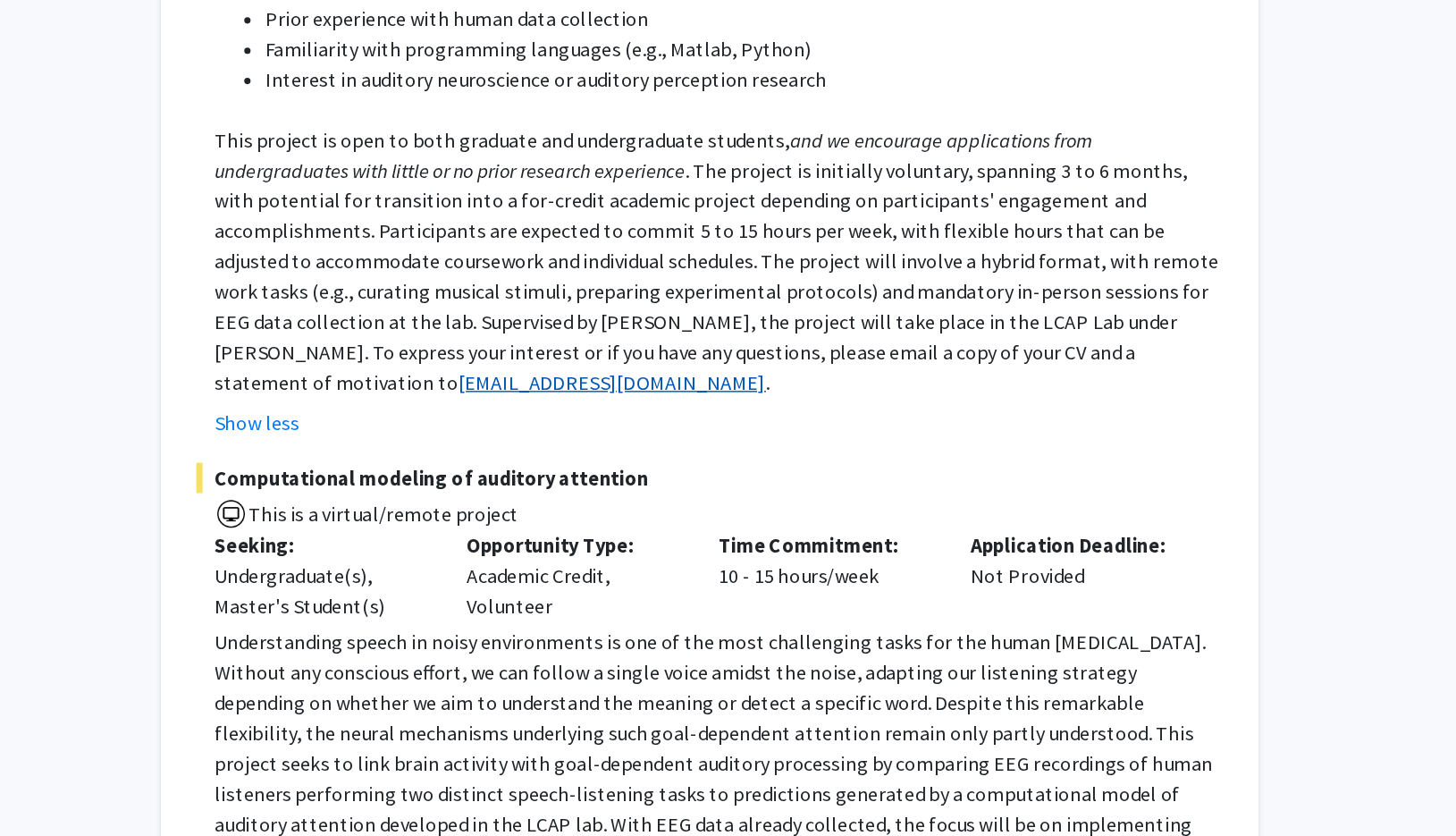
click at [786, 262] on link "[EMAIL_ADDRESS][DOMAIN_NAME]" at bounding box center [794, 270] width 218 height 18
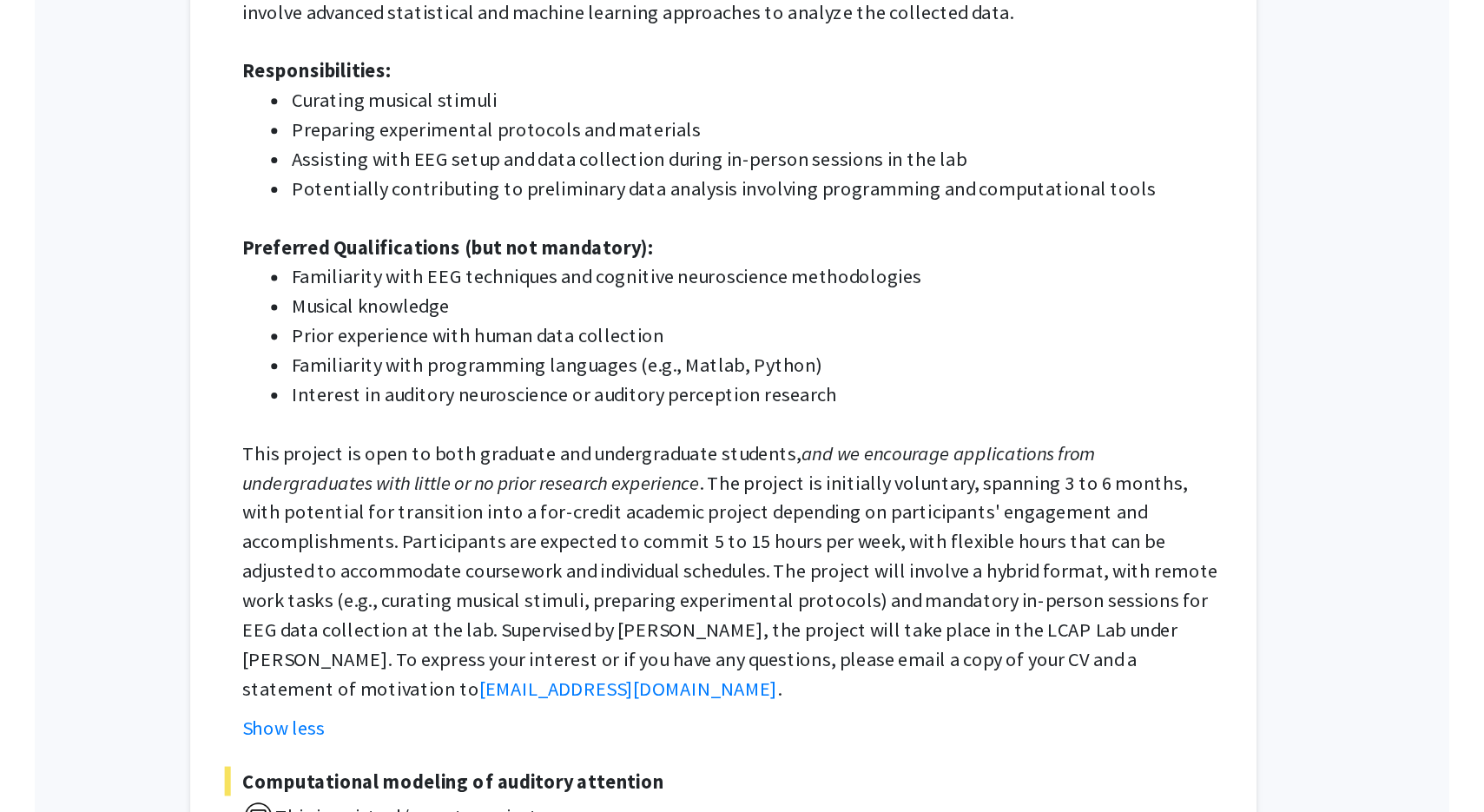
scroll to position [545, 0]
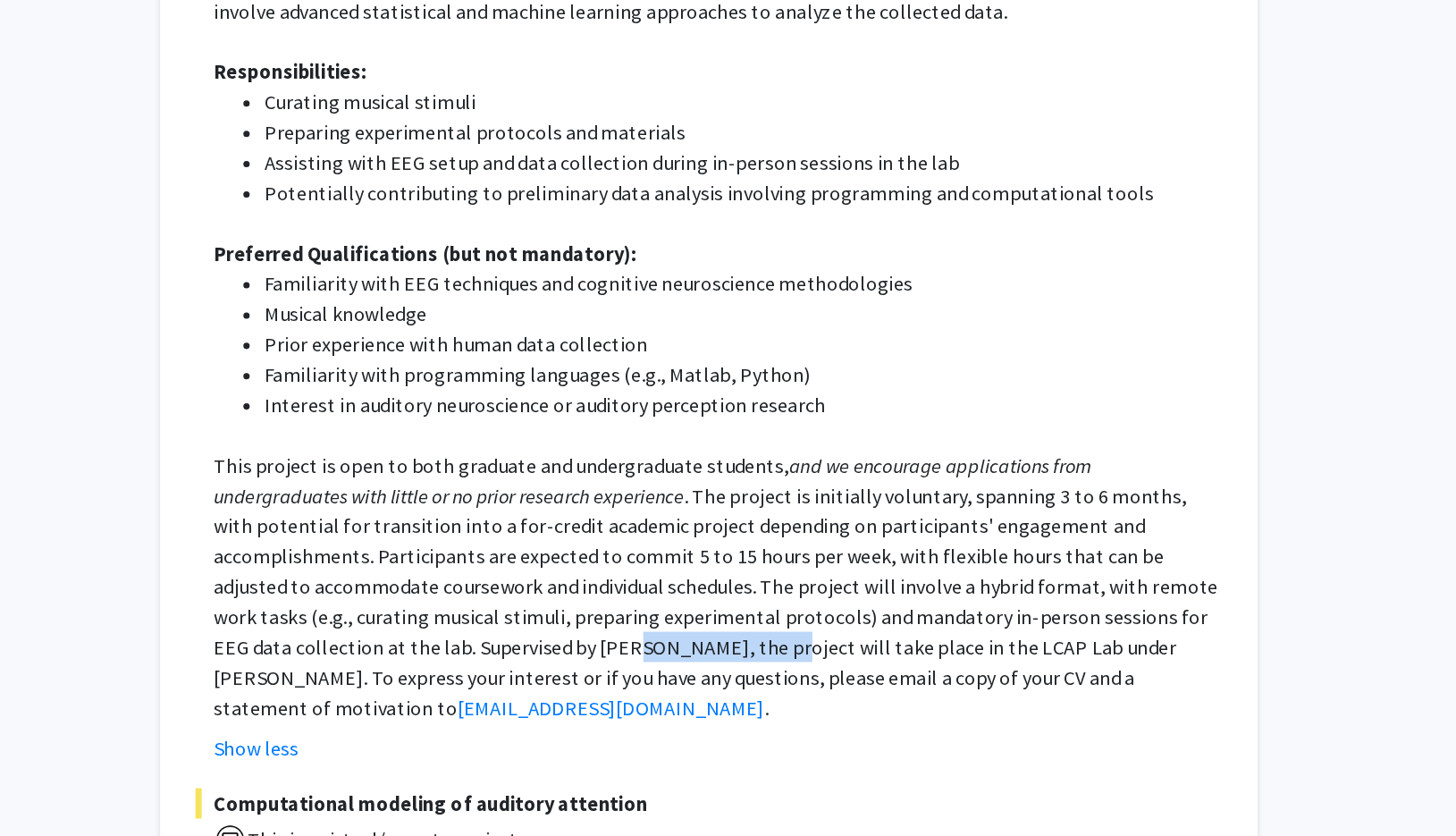
drag, startPoint x: 286, startPoint y: 416, endPoint x: 172, endPoint y: 416, distance: 114.0
click at [512, 562] on p "This project is open to both graduate and undergraduate students, and we encour…" at bounding box center [869, 658] width 714 height 193
copy p "[PERSON_NAME]"
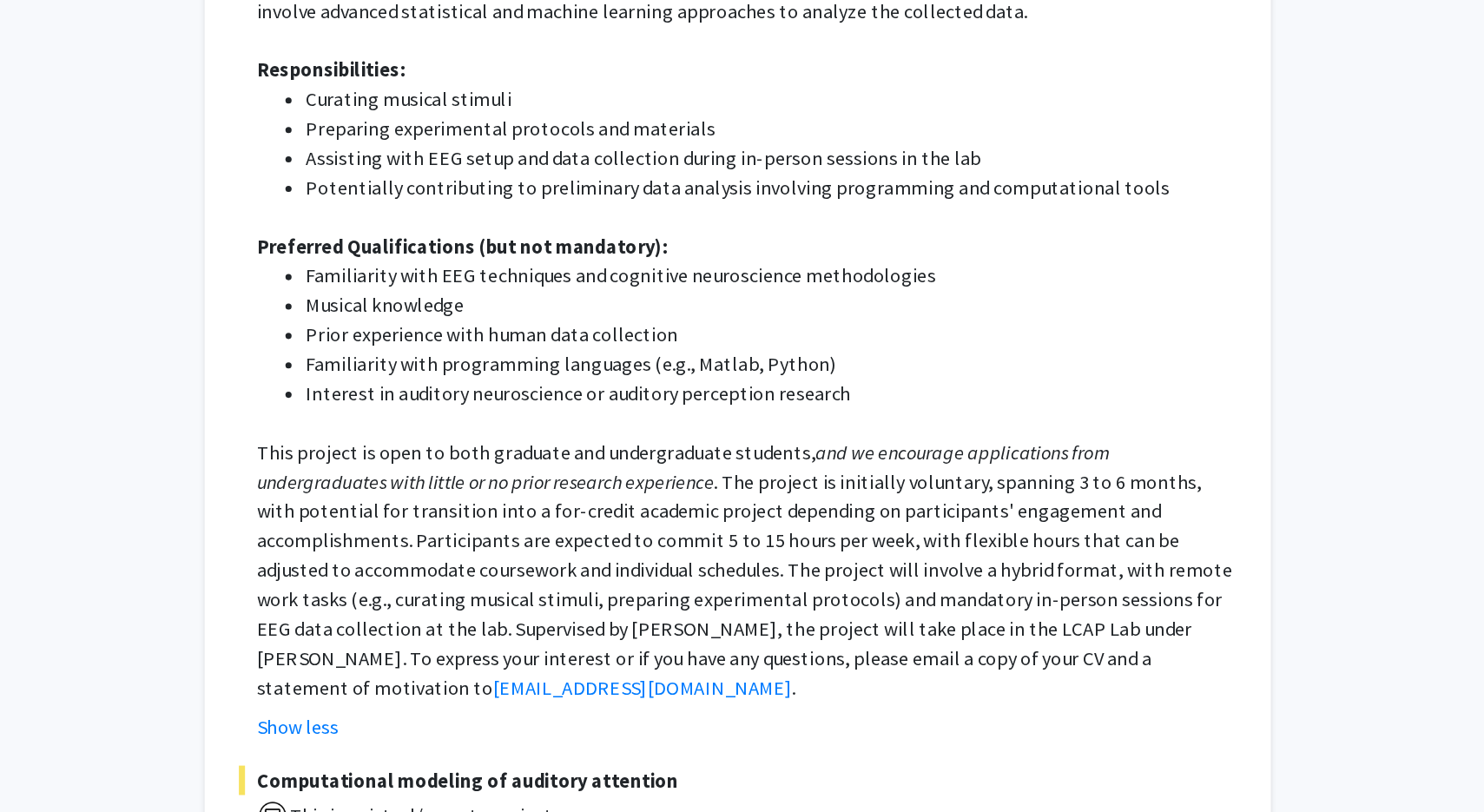
click at [669, 505] on li "Interest in auditory neuroscience or auditory perception research" at bounding box center [897, 514] width 659 height 21
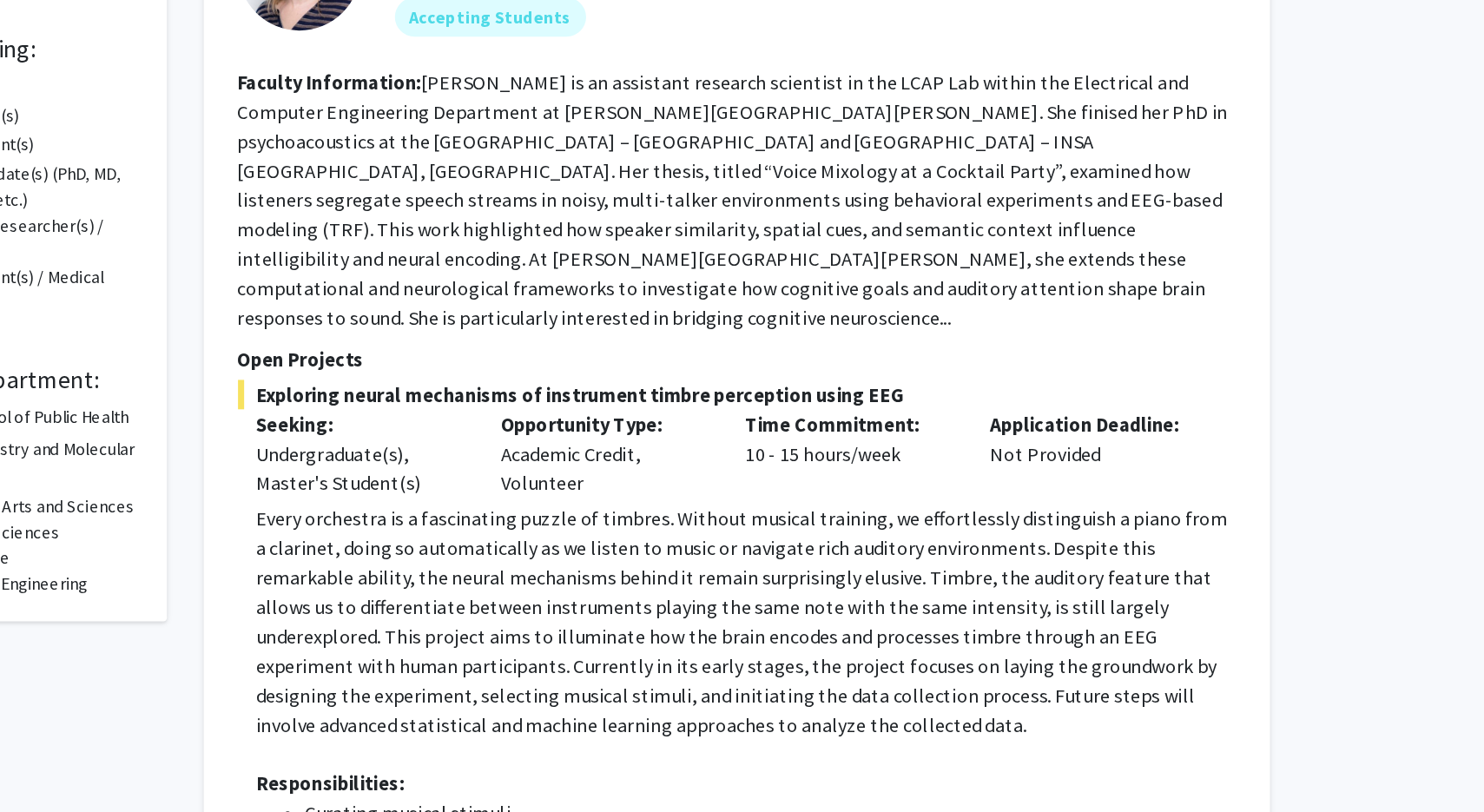
scroll to position [276, 0]
